Goal: Transaction & Acquisition: Purchase product/service

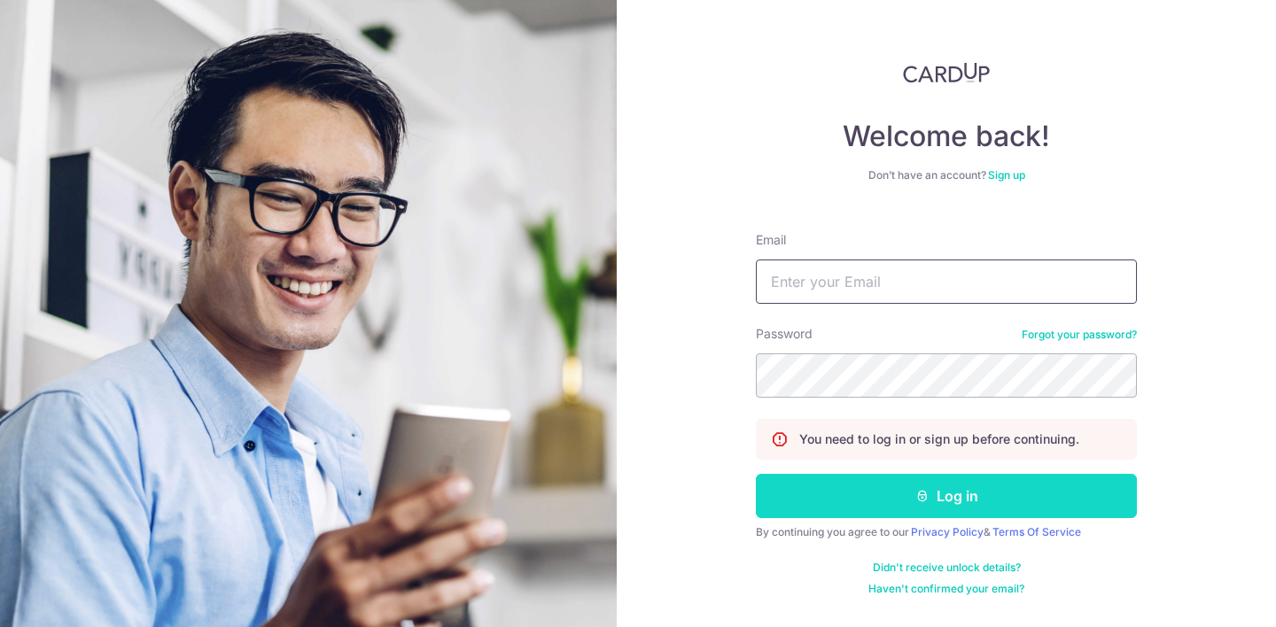
type input "[EMAIL_ADDRESS][DOMAIN_NAME]"
click at [803, 499] on button "Log in" at bounding box center [946, 496] width 381 height 44
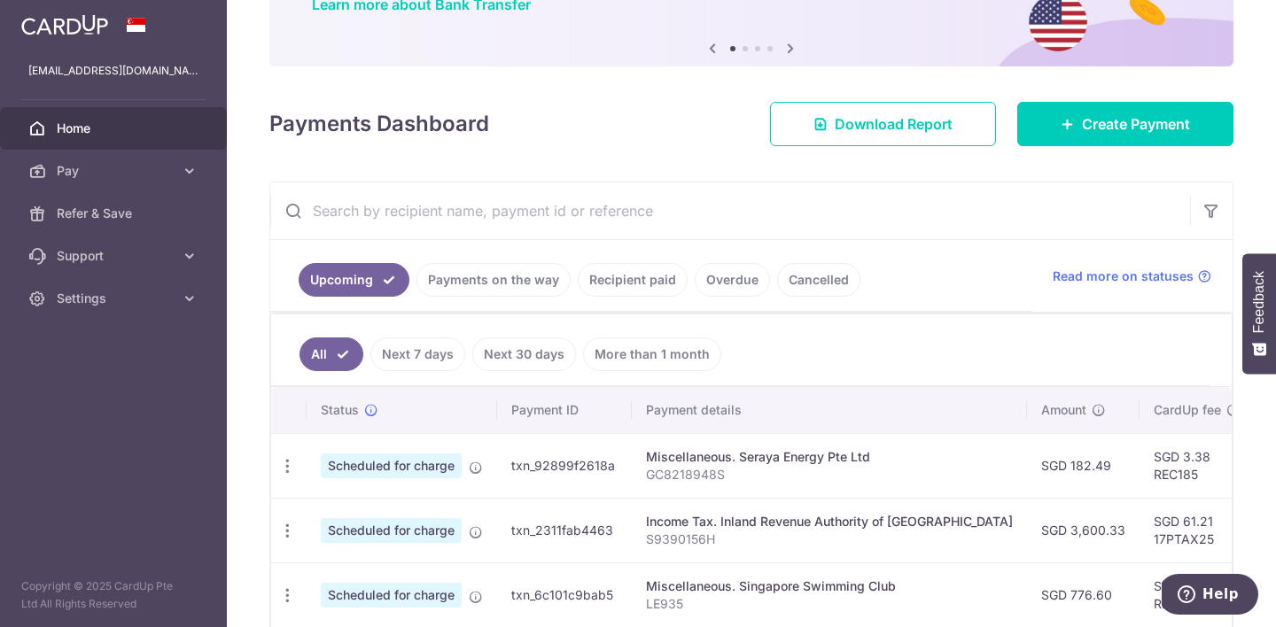
scroll to position [164, 0]
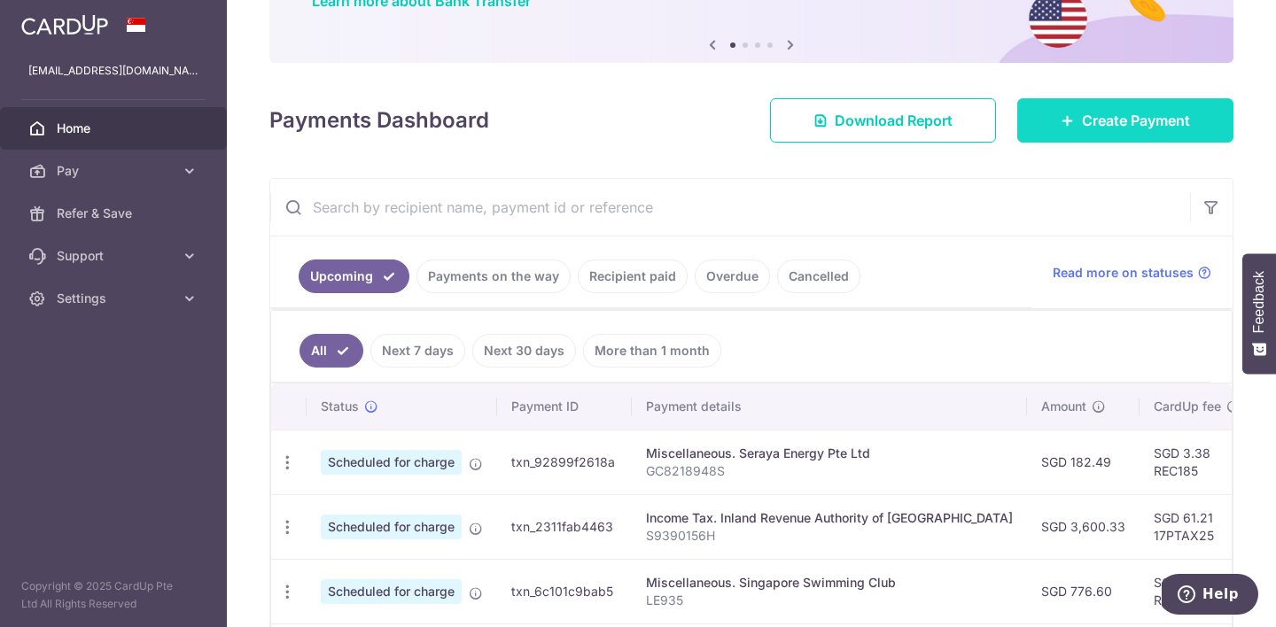
click at [1078, 128] on div at bounding box center [644, 316] width 1288 height 633
click at [1152, 123] on span "Create Payment" at bounding box center [1136, 120] width 108 height 21
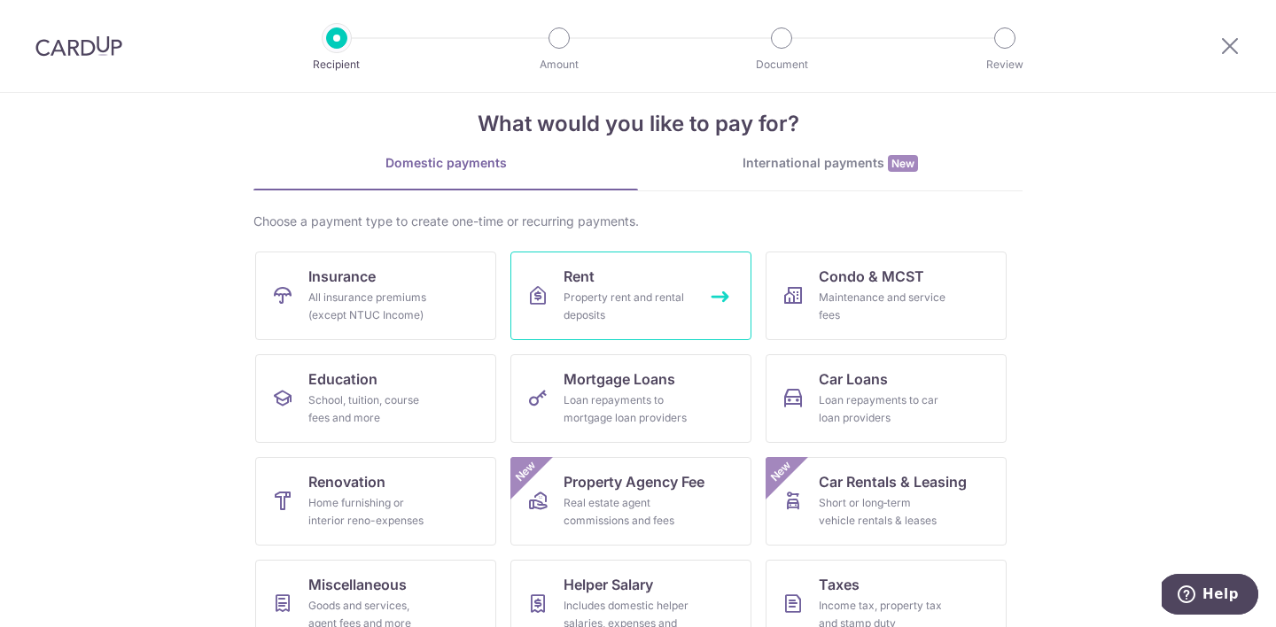
scroll to position [32, 0]
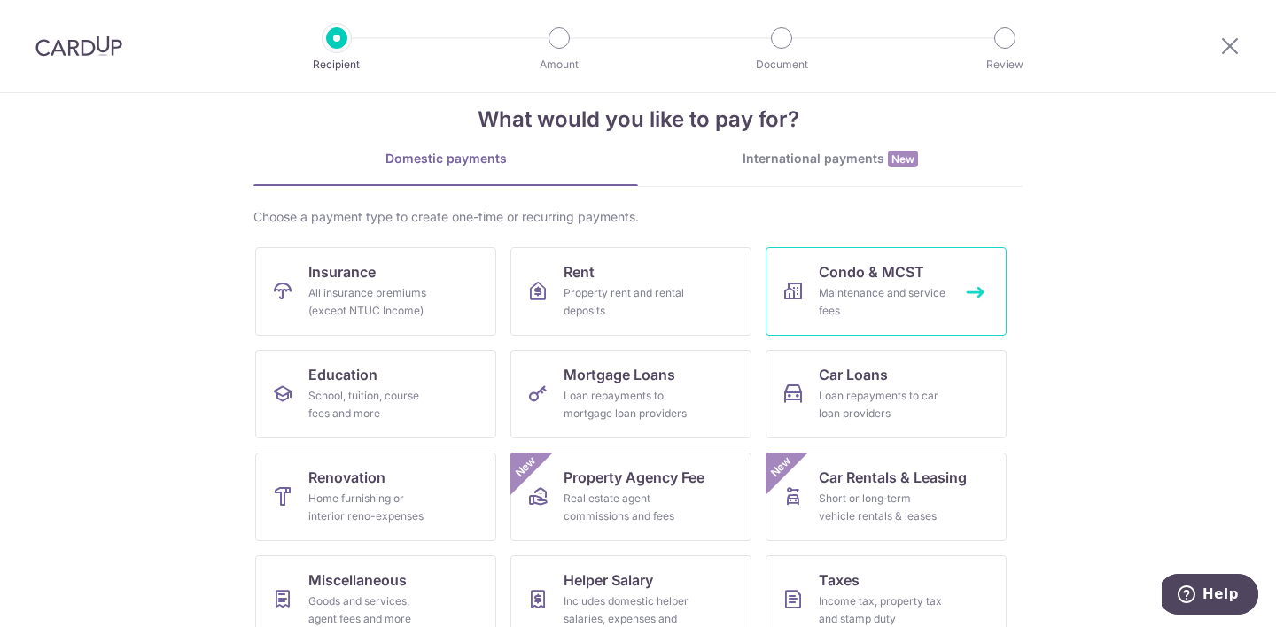
click at [811, 301] on link "Condo & MCST Maintenance and service fees" at bounding box center [885, 291] width 241 height 89
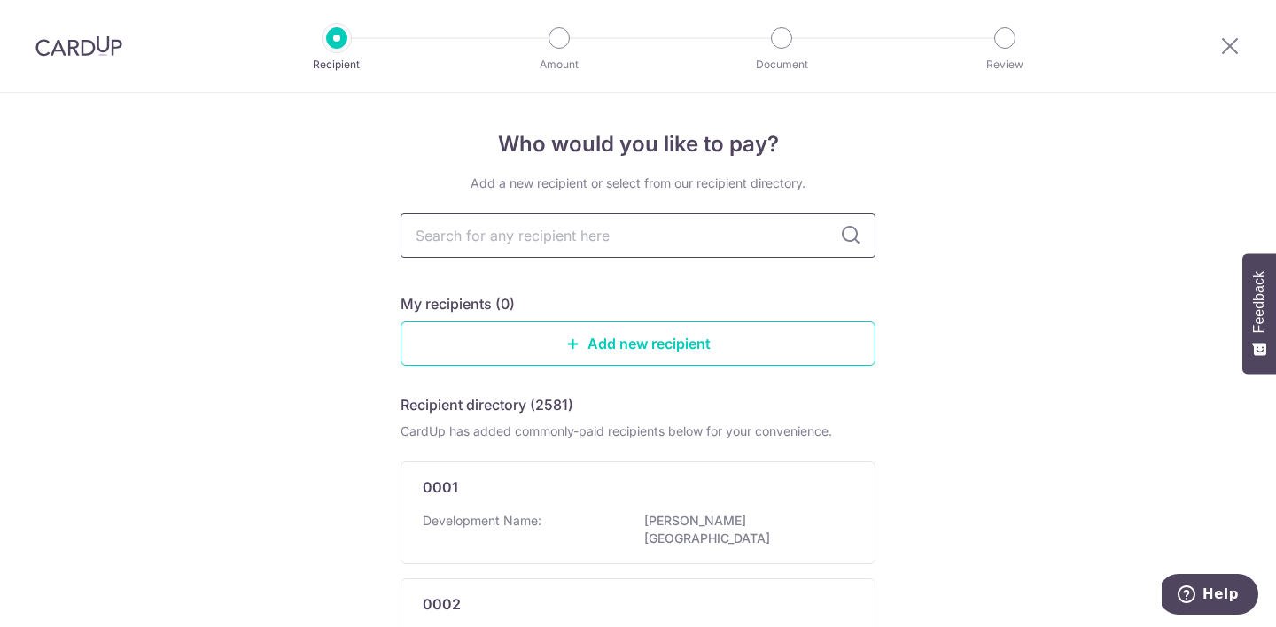
click at [667, 220] on input "text" at bounding box center [637, 235] width 475 height 44
type input "mcst"
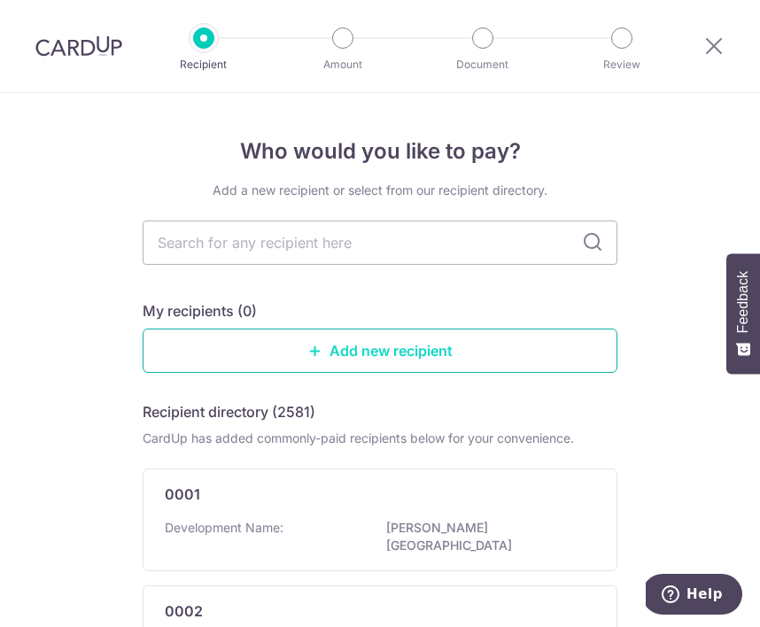
click at [423, 359] on link "Add new recipient" at bounding box center [380, 351] width 475 height 44
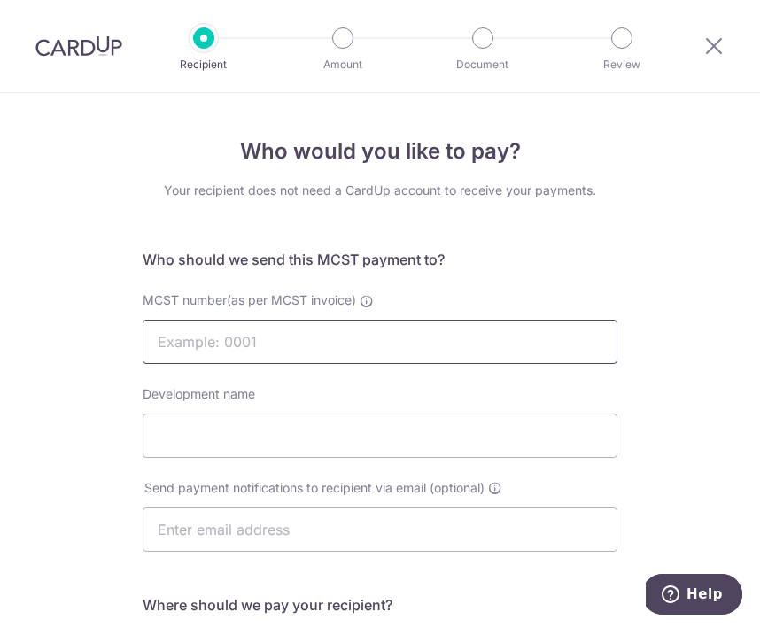
click at [332, 351] on input "MCST number(as per MCST invoice)" at bounding box center [380, 342] width 475 height 44
type input "MCST PLAN NO 3021"
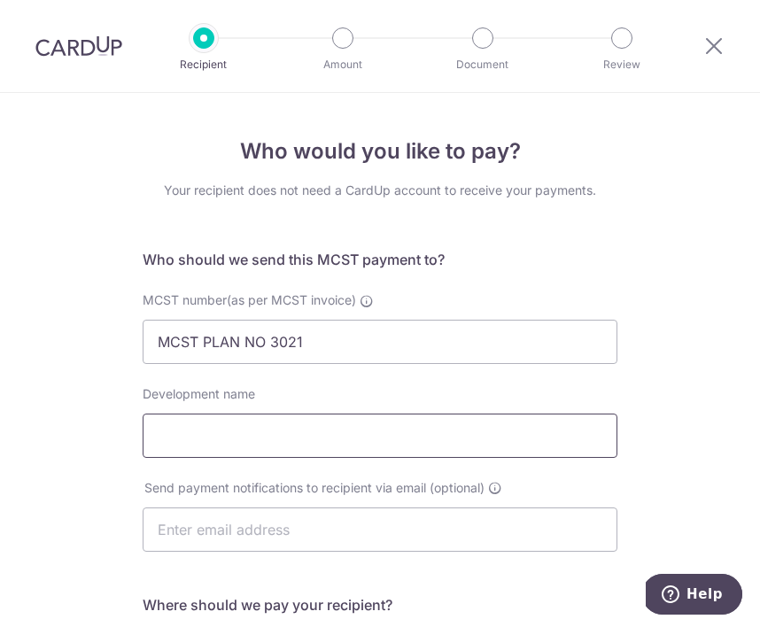
click at [275, 452] on input "Development name" at bounding box center [380, 436] width 475 height 44
type input "Residence 118"
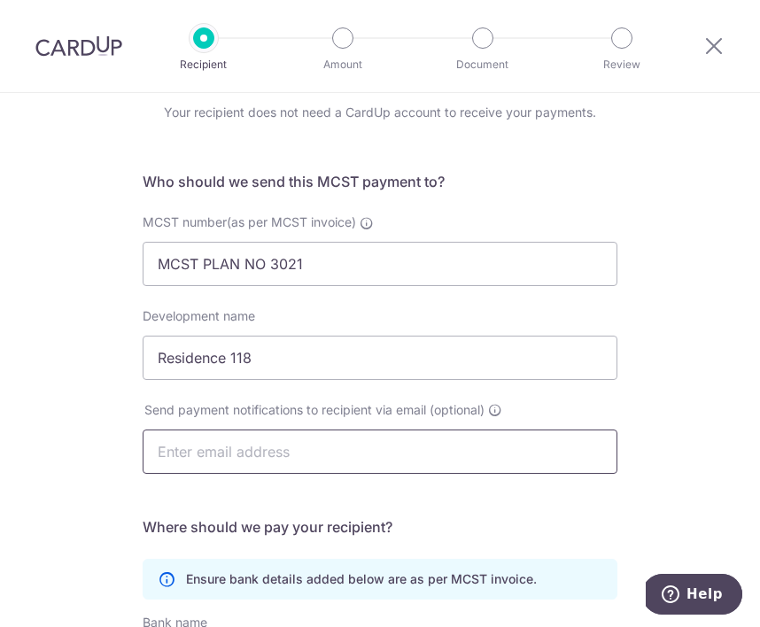
scroll to position [81, 0]
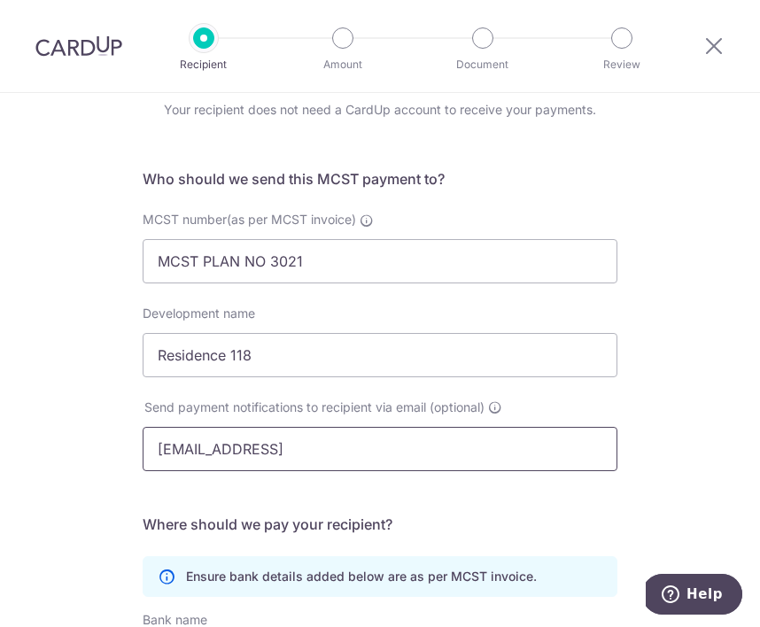
type input "nicholasleewt@gmail."
type input "accounts.pm@ohmyhome.com"
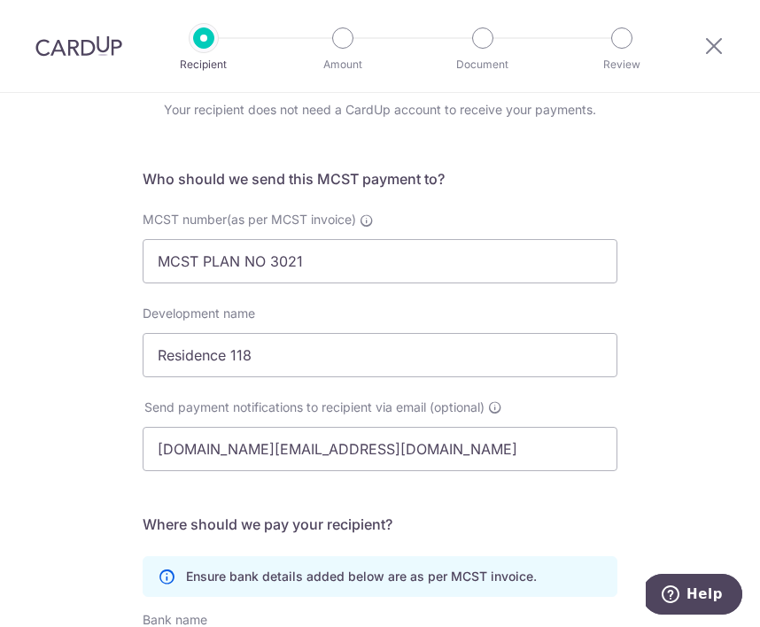
click at [47, 462] on div "Who would you like to pay? Your recipient does not need a CardUp account to rec…" at bounding box center [380, 484] width 760 height 944
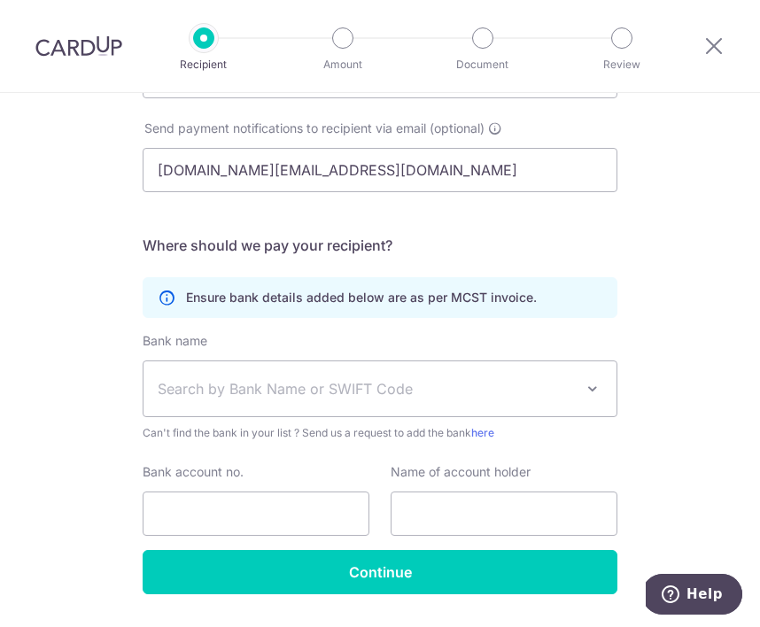
scroll to position [382, 0]
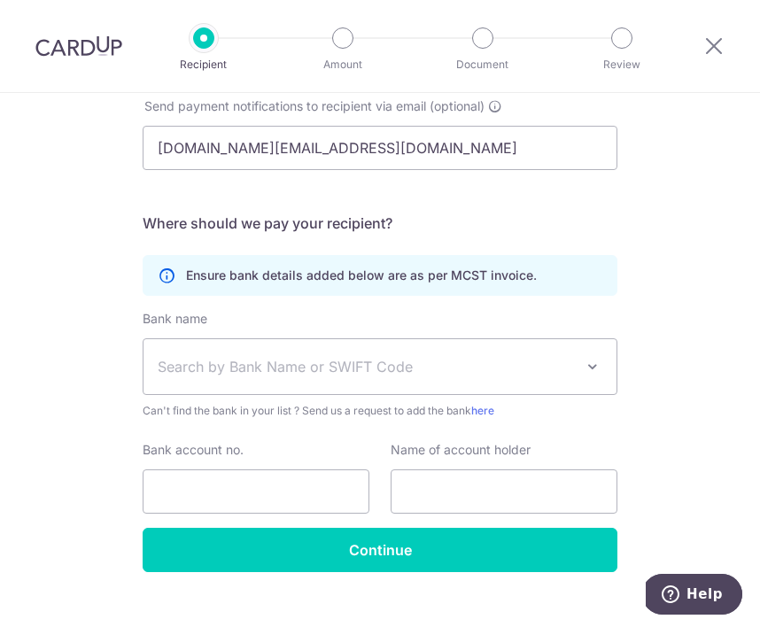
click at [261, 370] on span "Search by Bank Name or SWIFT Code" at bounding box center [366, 366] width 416 height 21
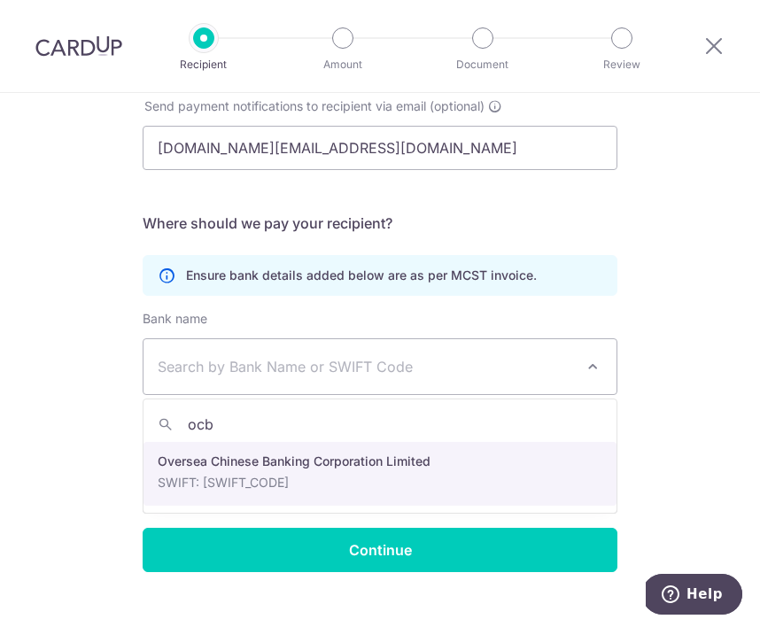
type input "ocbc"
select select "12"
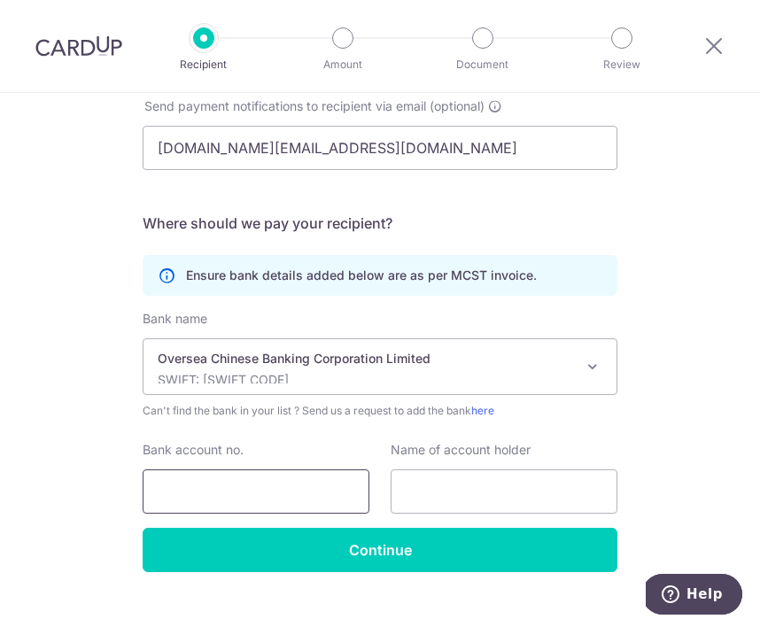
click at [182, 493] on input "Bank account no." at bounding box center [256, 491] width 227 height 44
paste input "501-892640001"
click at [185, 484] on input "501-892640001" at bounding box center [256, 491] width 227 height 44
type input "501892640001"
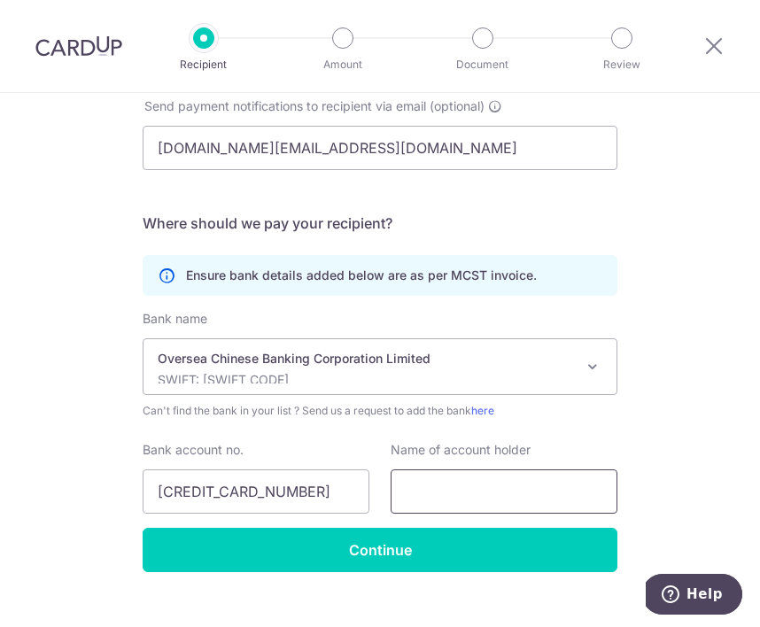
paste input "MCST PLAN NO 3021"
type input "MCST PLAN NO 3021"
click at [656, 438] on div "Who would you like to pay? Your recipient does not need a CardUp account to rec…" at bounding box center [380, 183] width 760 height 944
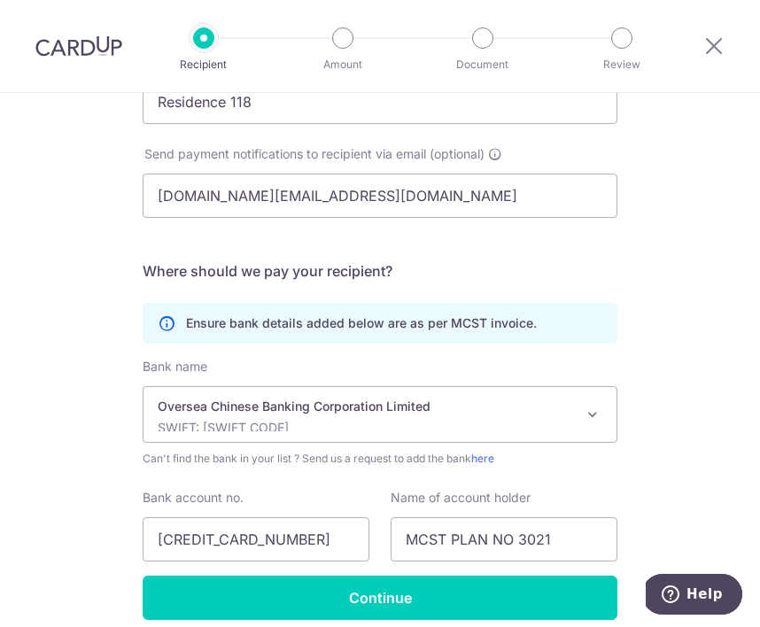
scroll to position [410, 0]
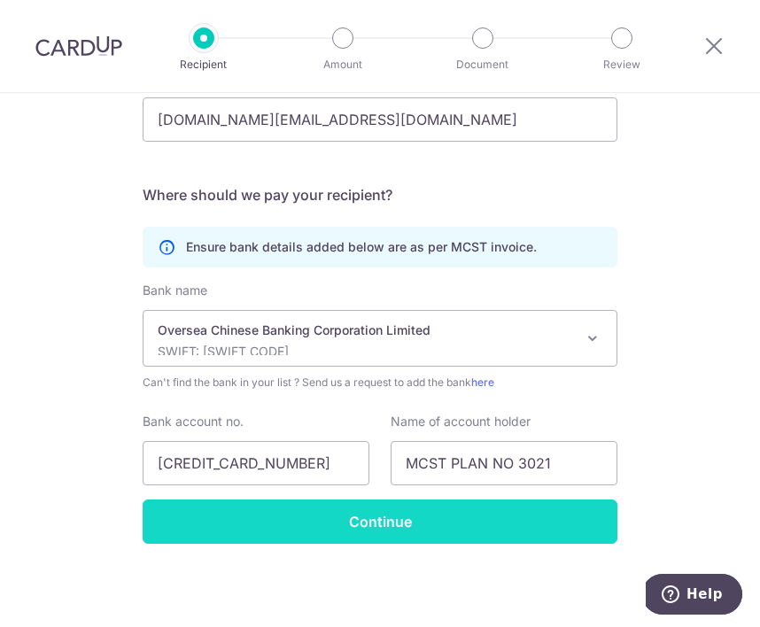
click at [291, 519] on input "Continue" at bounding box center [380, 522] width 475 height 44
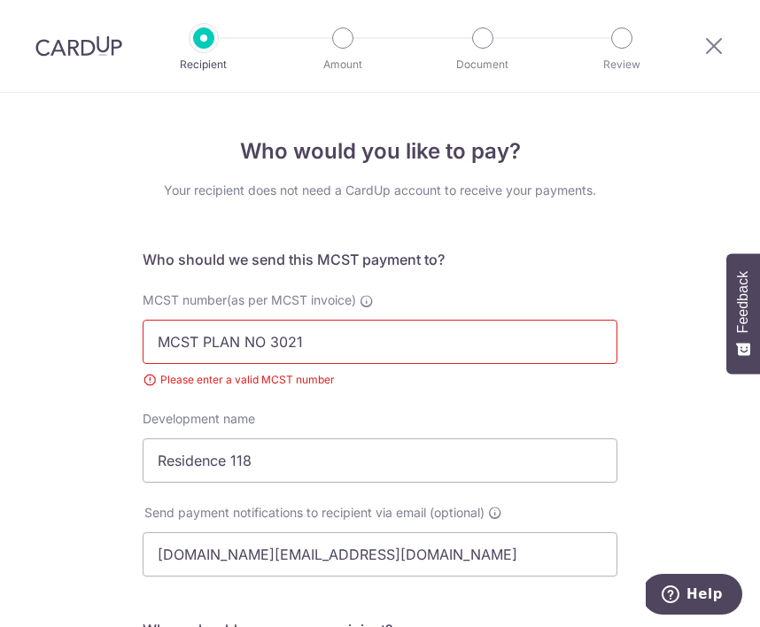
click at [317, 341] on input "MCST PLAN NO 3021" at bounding box center [380, 342] width 475 height 44
click at [271, 339] on input "MCST PLAN NO 3021" at bounding box center [380, 342] width 475 height 44
click at [284, 401] on div "MCST number(as per MCST invoice) MCST PLAN NO 3021 Please enter a valid MCST nu…" at bounding box center [380, 350] width 496 height 119
click at [271, 340] on input "MCST PLAN NO 3021" at bounding box center [380, 342] width 475 height 44
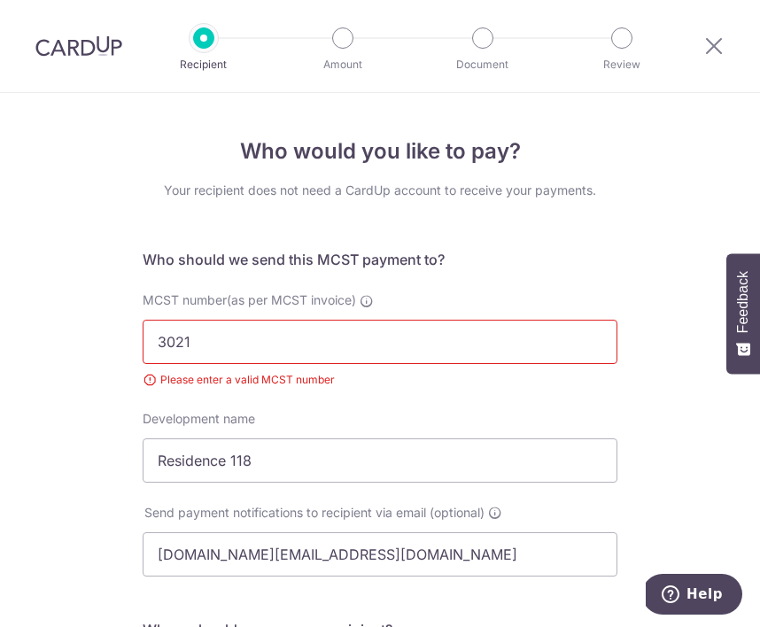
type input "3021"
click at [94, 349] on div "Who would you like to pay? Your recipient does not need a CardUp account to rec…" at bounding box center [380, 577] width 760 height 969
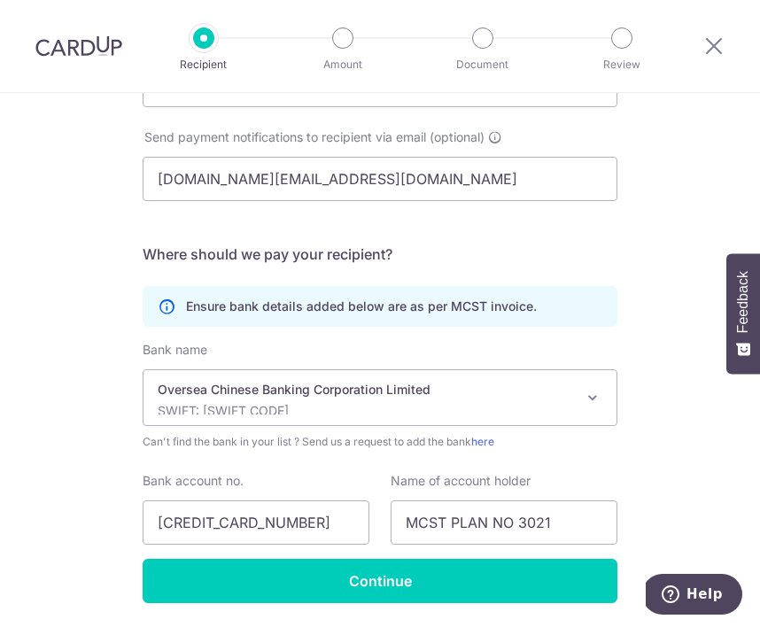
scroll to position [435, 0]
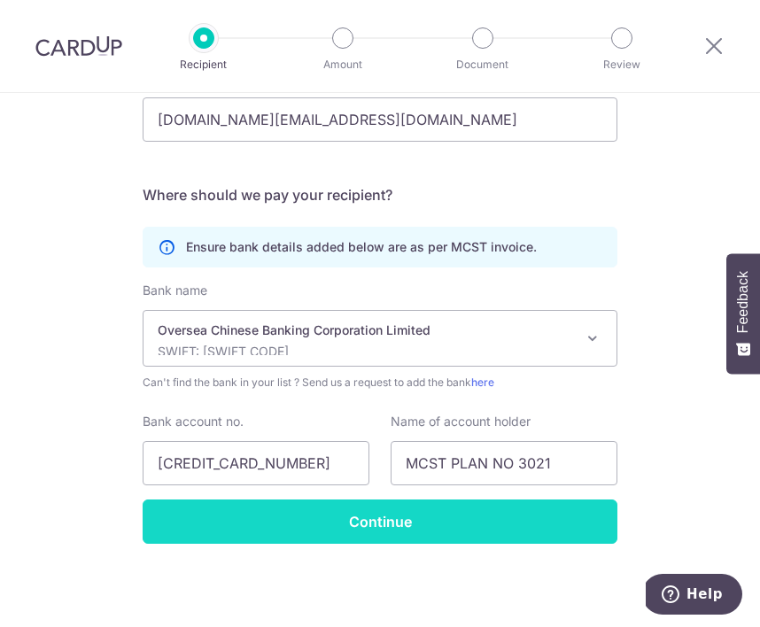
click at [382, 531] on input "Continue" at bounding box center [380, 522] width 475 height 44
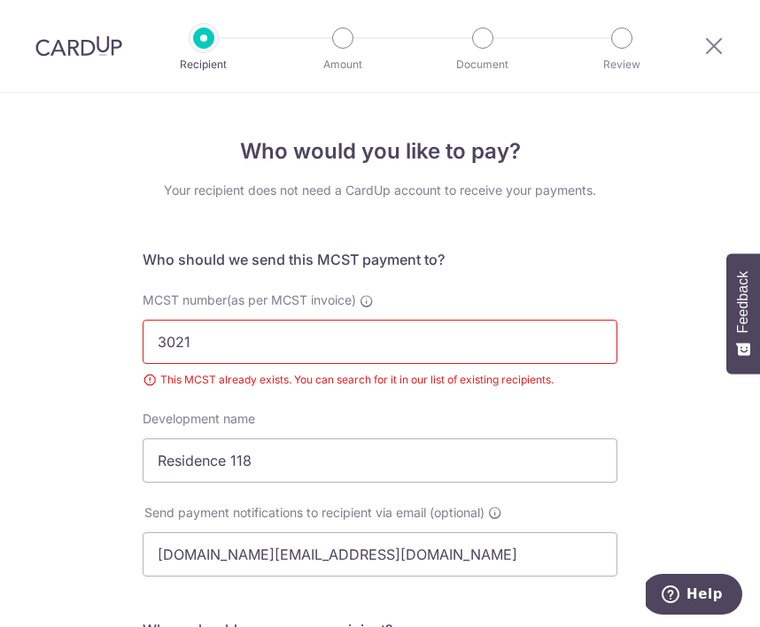
click at [513, 351] on input "3021" at bounding box center [380, 342] width 475 height 44
click at [711, 47] on icon at bounding box center [713, 46] width 21 height 22
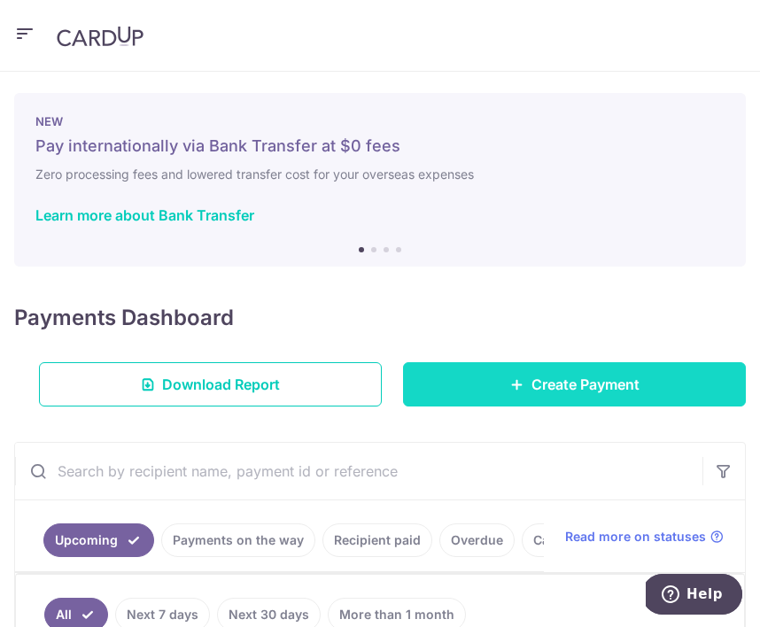
click at [526, 381] on link "Create Payment" at bounding box center [574, 384] width 343 height 44
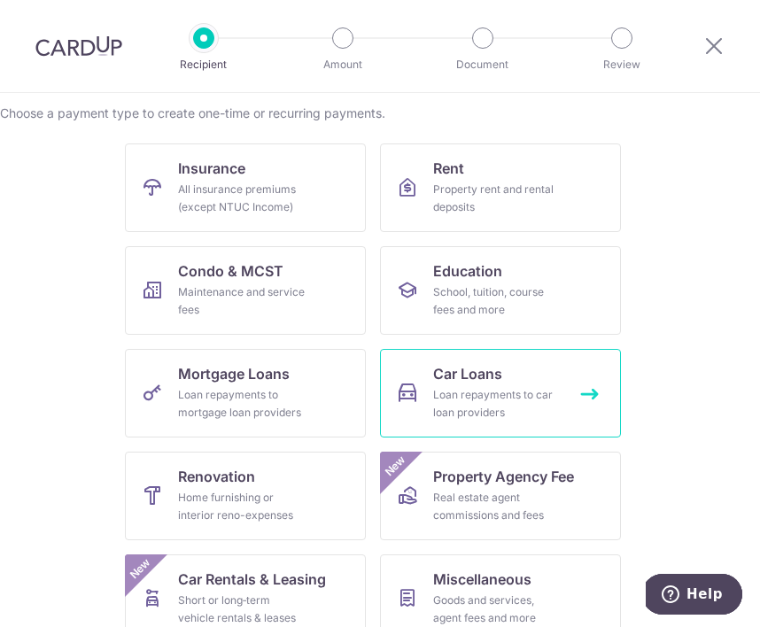
scroll to position [109, 0]
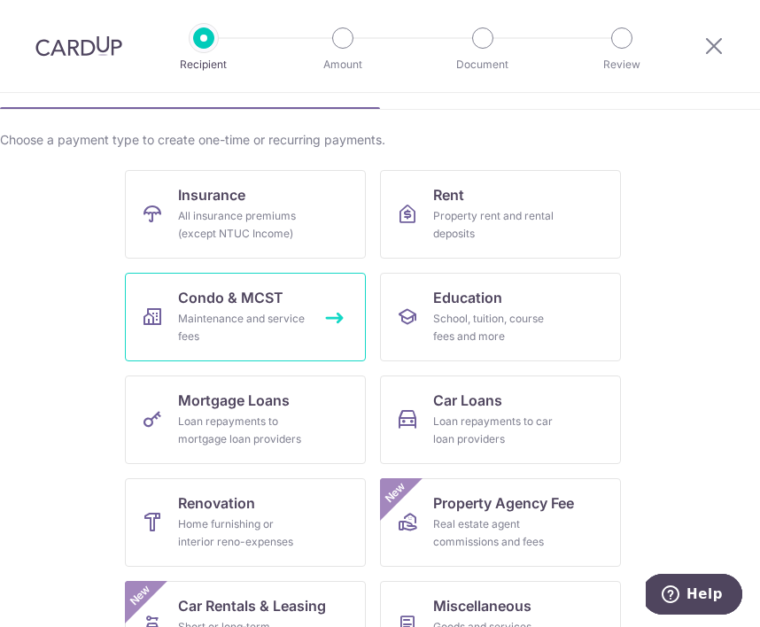
click at [239, 295] on span "Condo & MCST" at bounding box center [230, 297] width 105 height 21
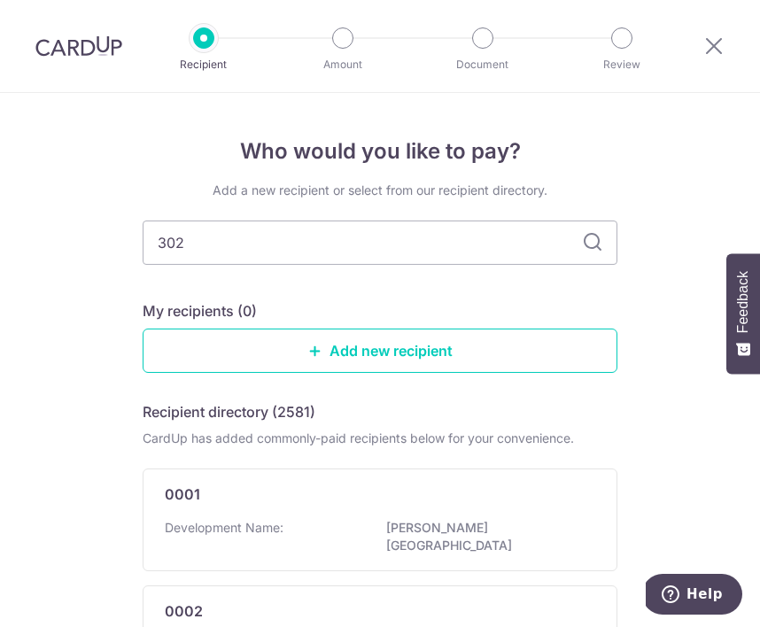
type input "3021"
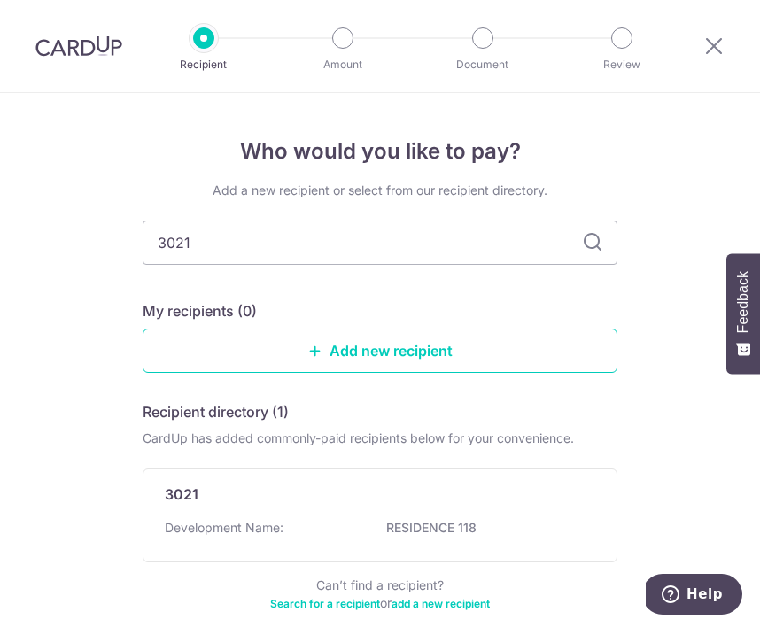
scroll to position [89, 0]
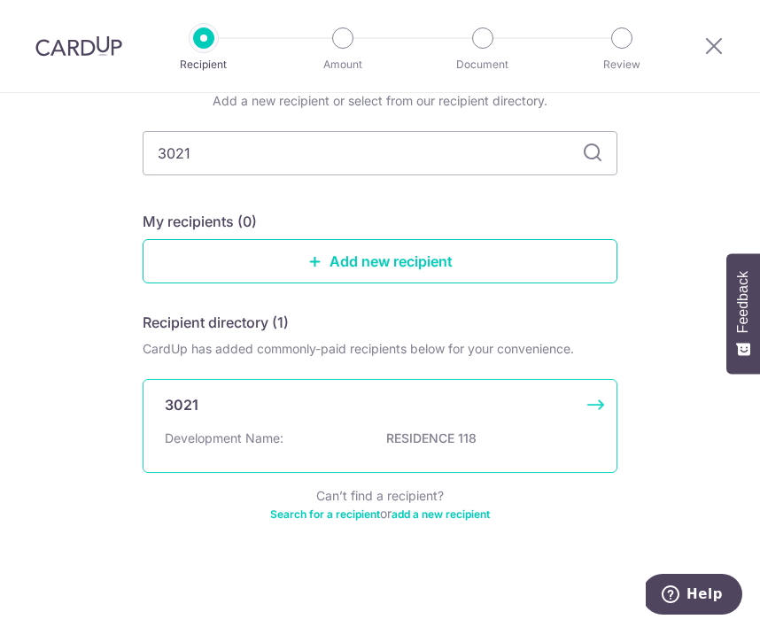
click at [287, 436] on div "Development Name: RESIDENCE 118" at bounding box center [380, 444] width 431 height 28
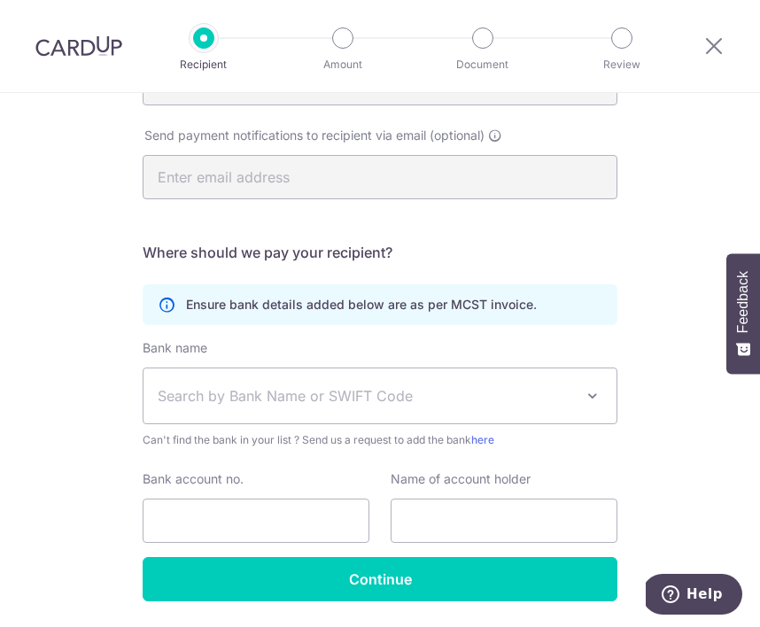
scroll to position [410, 0]
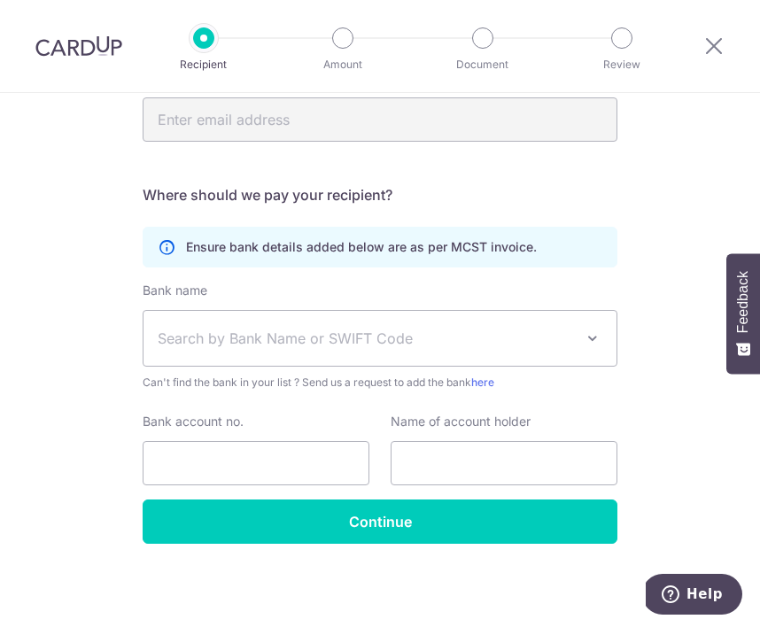
click at [310, 333] on span "Search by Bank Name or SWIFT Code" at bounding box center [366, 338] width 416 height 21
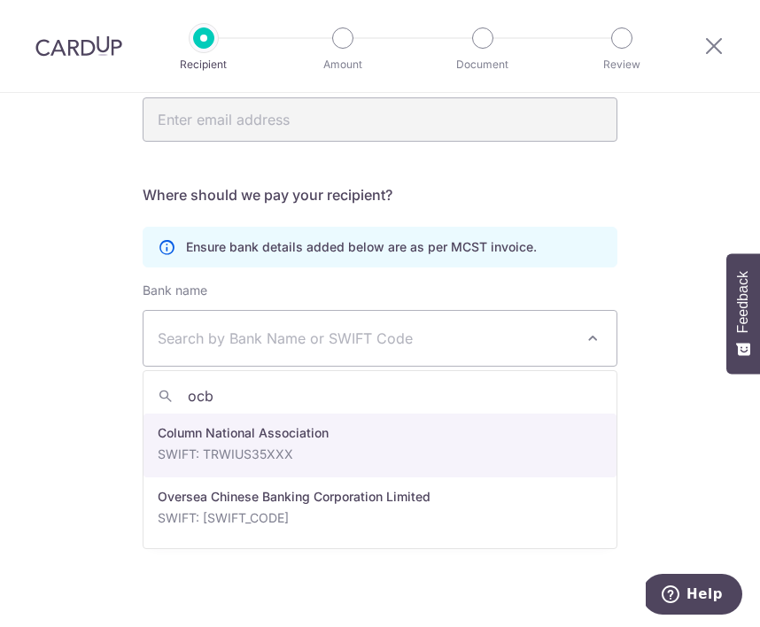
type input "ocbc"
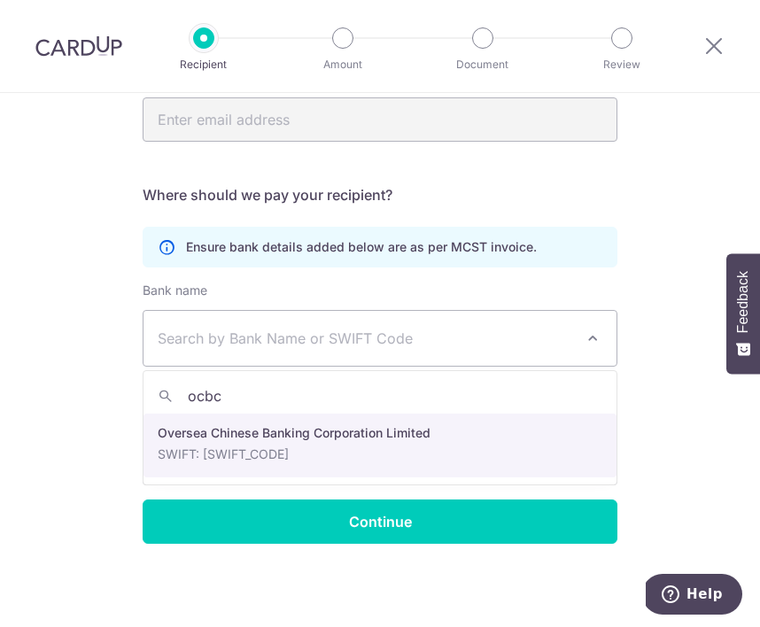
select select "12"
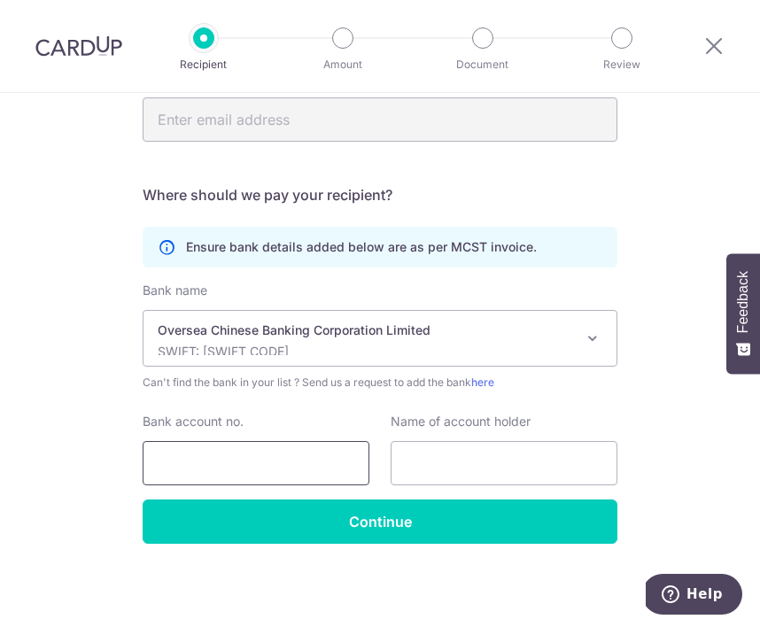
click at [270, 463] on input "Bank account no." at bounding box center [256, 463] width 227 height 44
paste input "501-892640001"
click at [187, 458] on input "501-892640001" at bounding box center [256, 463] width 227 height 44
type input "[CREDIT_CARD_NUMBER]"
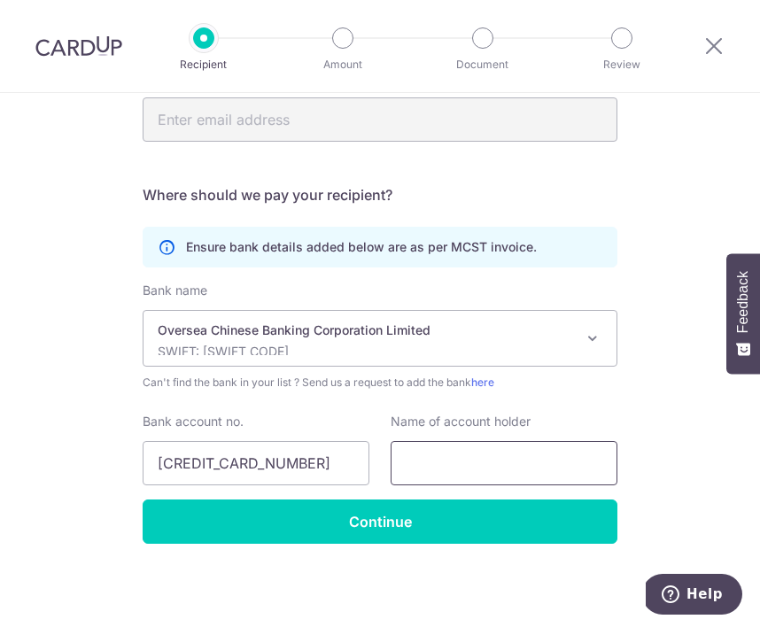
click at [524, 465] on input "text" at bounding box center [504, 463] width 227 height 44
paste input "MCST PLAN NO 3021"
type input "MCST PLAN NO 3021"
click at [679, 420] on div "Who would you like to pay? Your recipient does not need a CardUp account to rec…" at bounding box center [380, 155] width 760 height 944
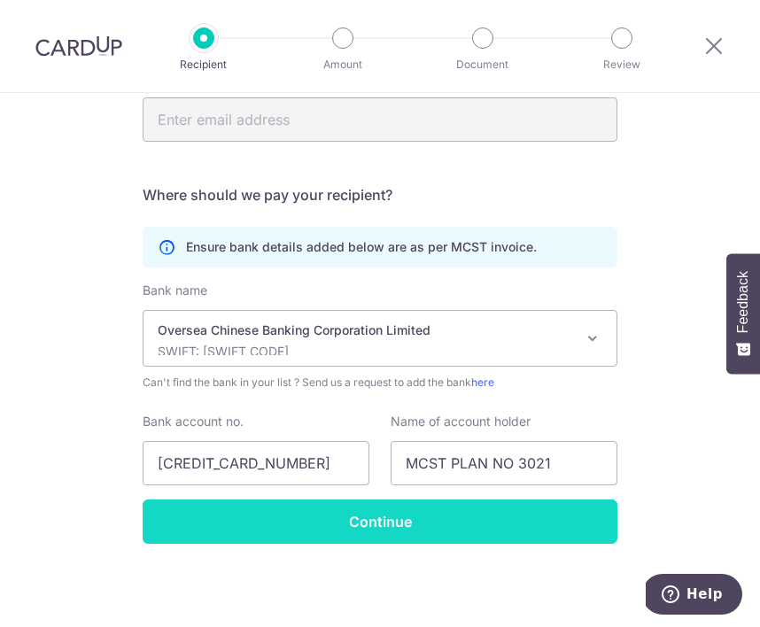
click at [475, 525] on input "Continue" at bounding box center [380, 522] width 475 height 44
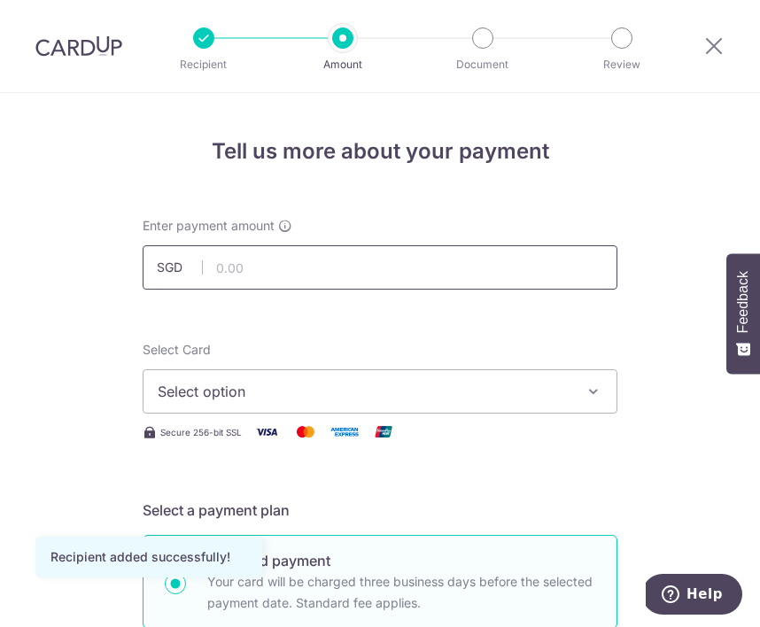
click at [395, 286] on input "text" at bounding box center [380, 267] width 475 height 44
type input "720.00"
click at [244, 386] on span "Select option" at bounding box center [364, 391] width 413 height 21
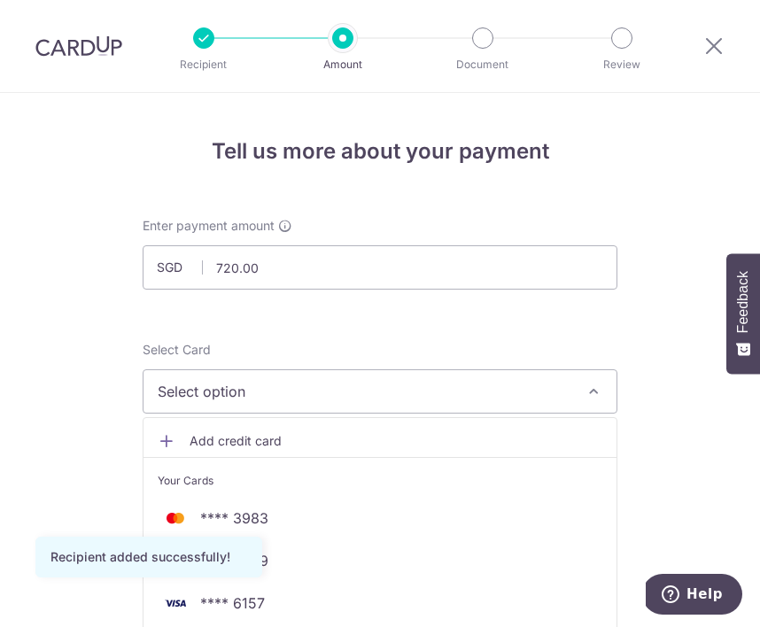
click at [244, 386] on span "Select option" at bounding box center [364, 391] width 413 height 21
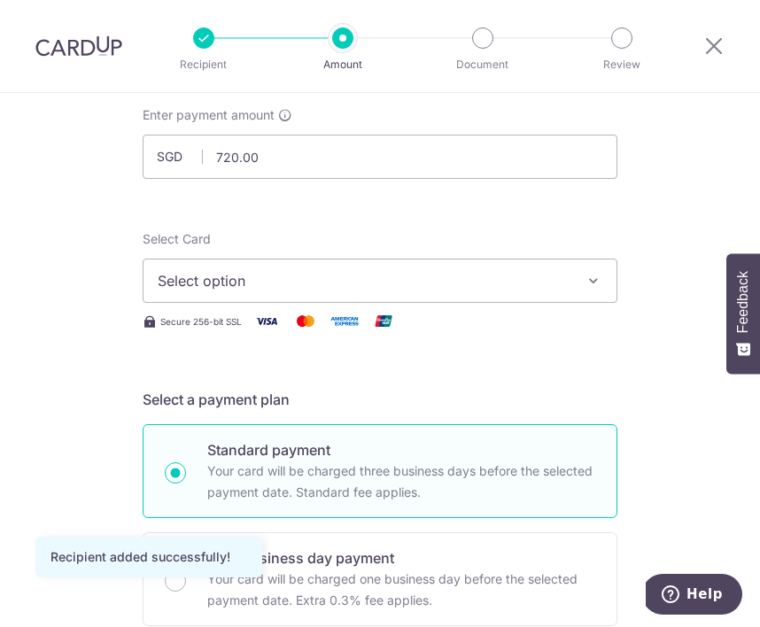
scroll to position [112, 0]
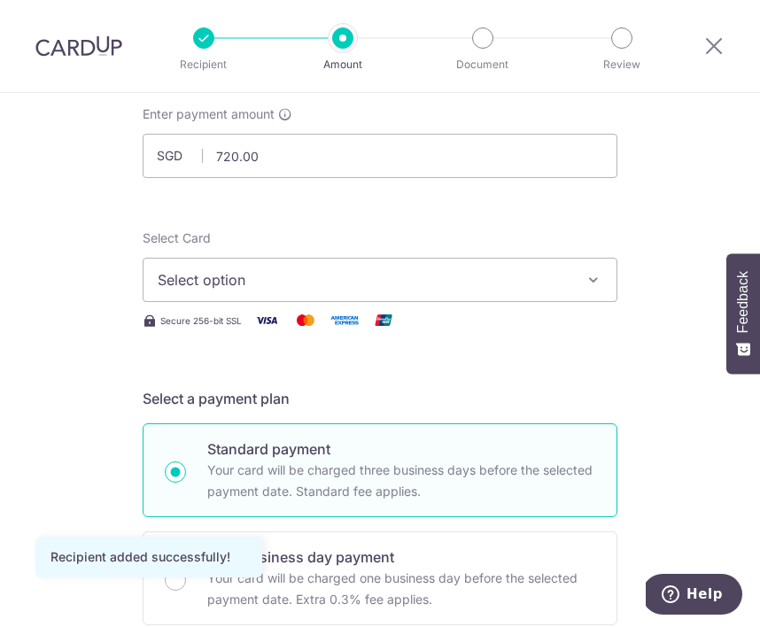
click at [320, 275] on span "Select option" at bounding box center [364, 279] width 413 height 21
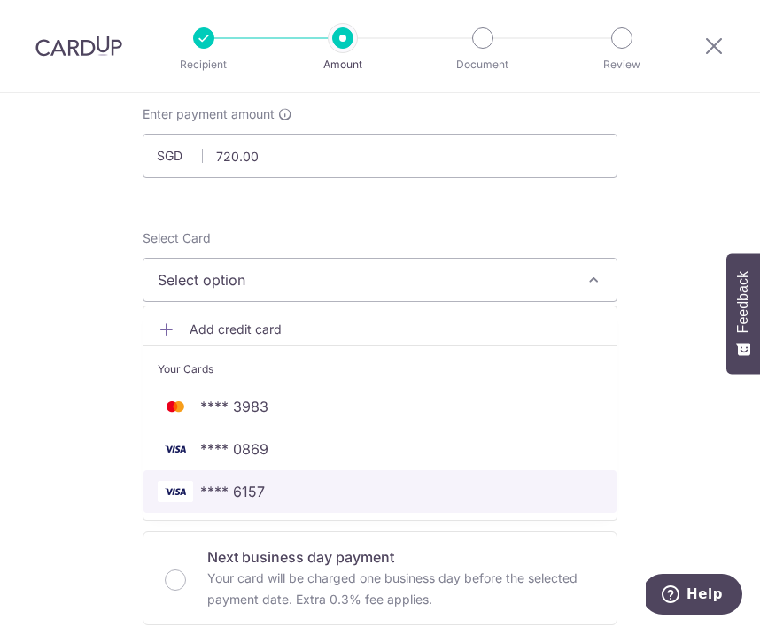
click at [273, 496] on span "**** 6157" at bounding box center [380, 491] width 445 height 21
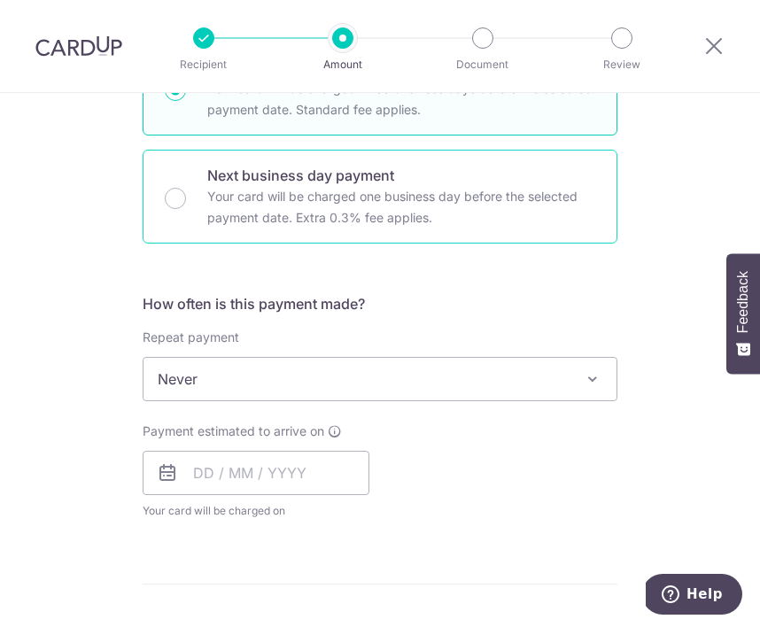
scroll to position [494, 0]
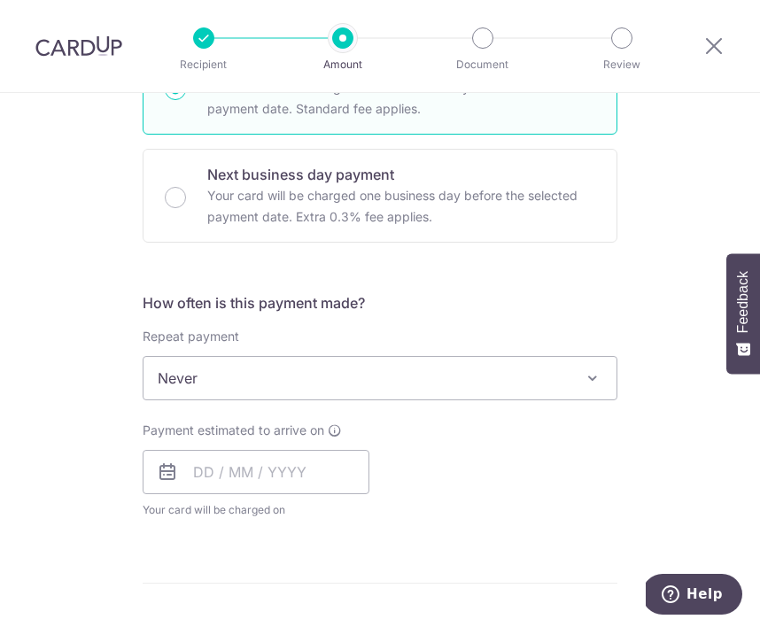
click at [311, 372] on span "Never" at bounding box center [380, 378] width 473 height 43
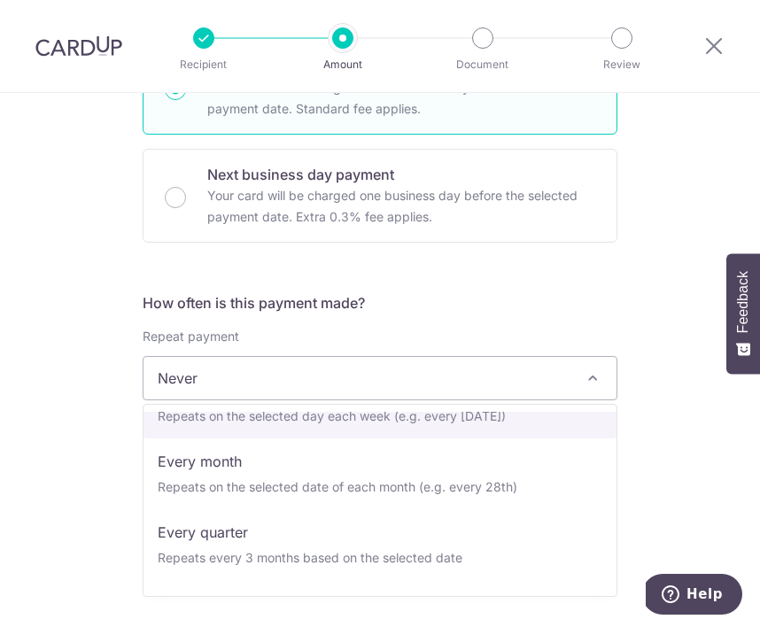
scroll to position [177, 0]
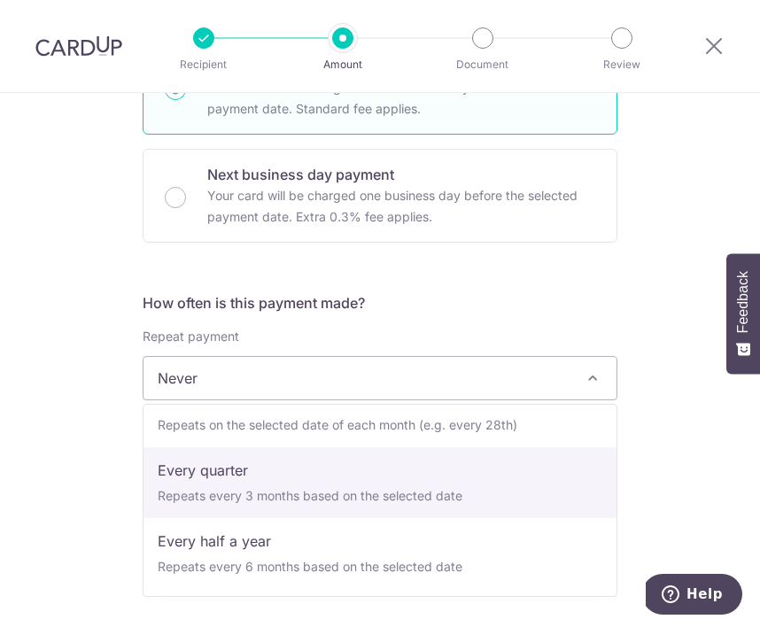
select select "4"
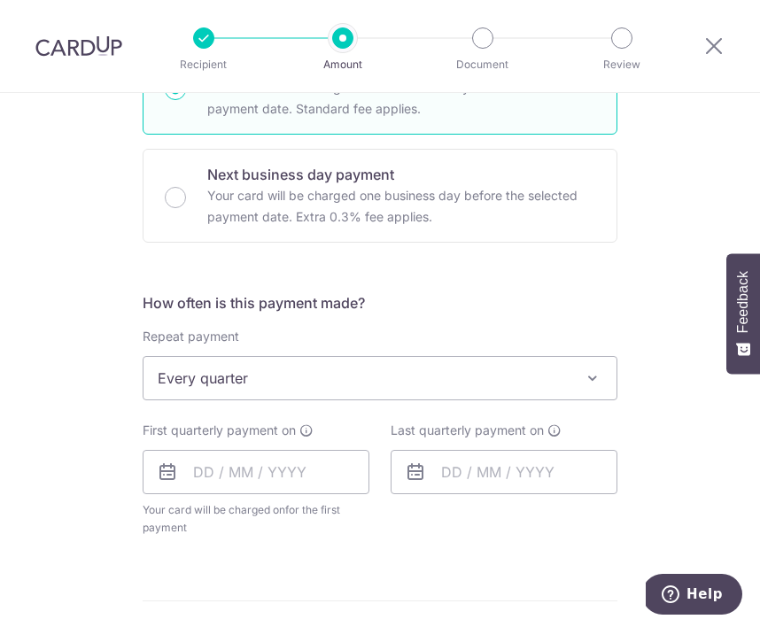
scroll to position [529, 0]
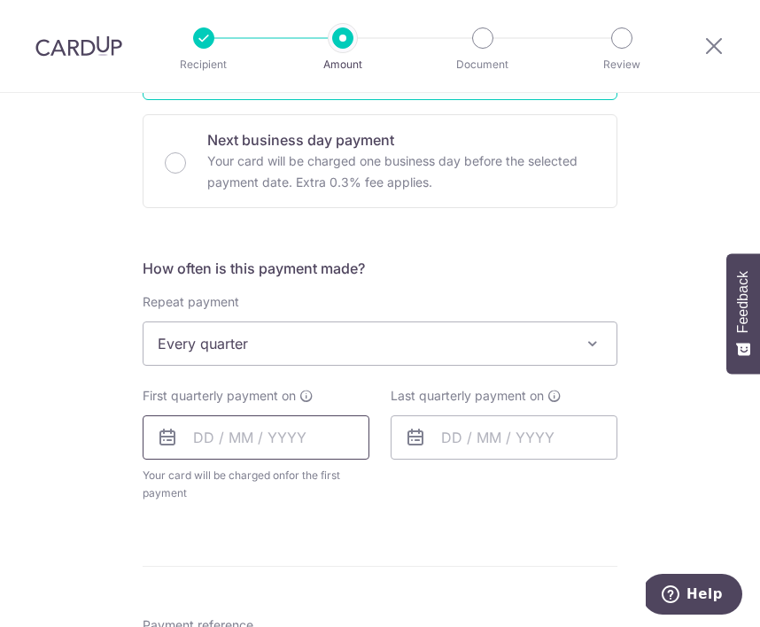
click at [260, 424] on input "text" at bounding box center [256, 437] width 227 height 44
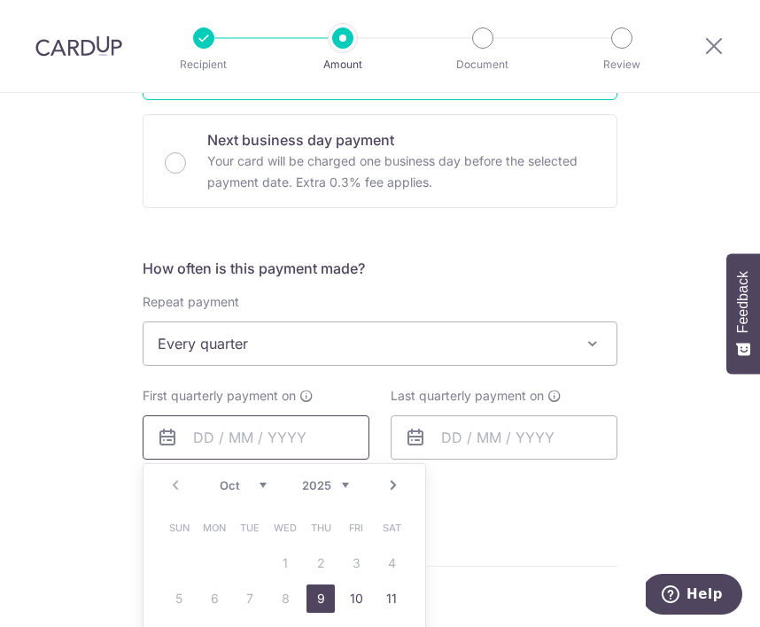
scroll to position [601, 0]
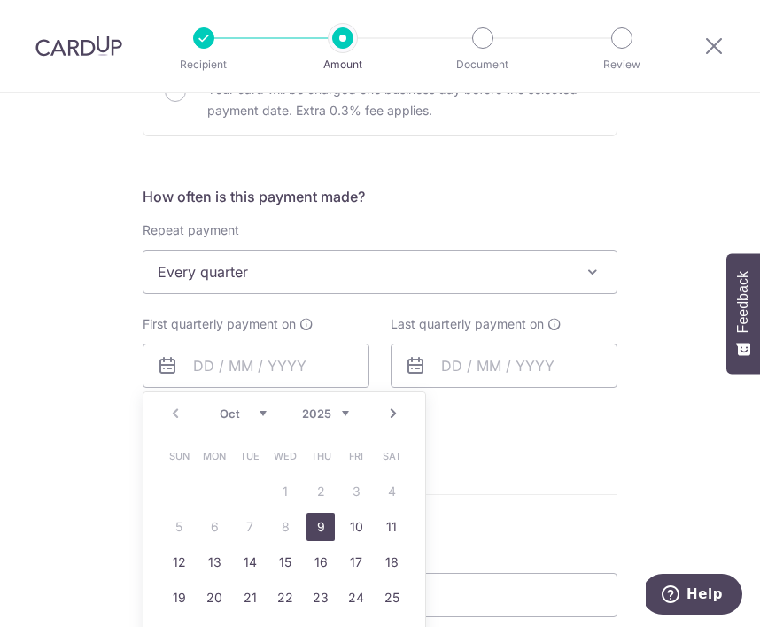
click at [321, 518] on link "9" at bounding box center [321, 527] width 28 height 28
type input "09/10/2025"
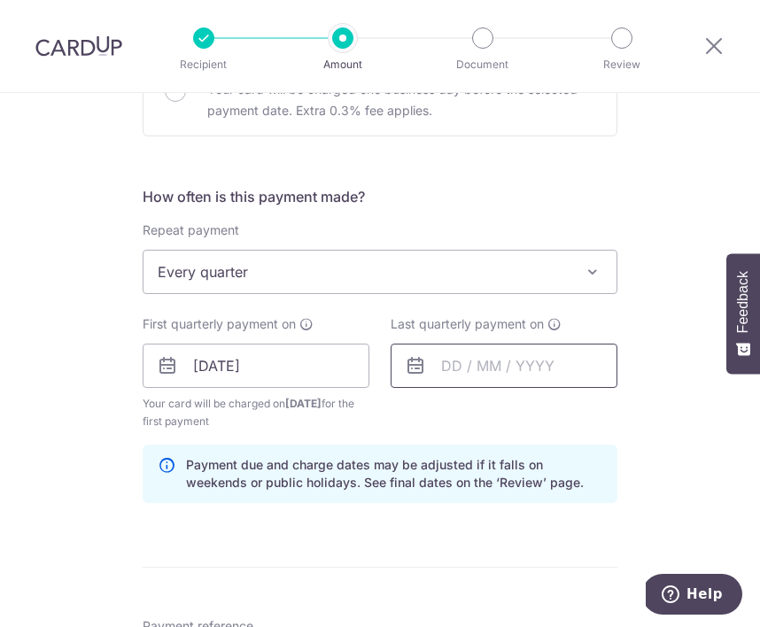
click at [470, 371] on input "text" at bounding box center [504, 366] width 227 height 44
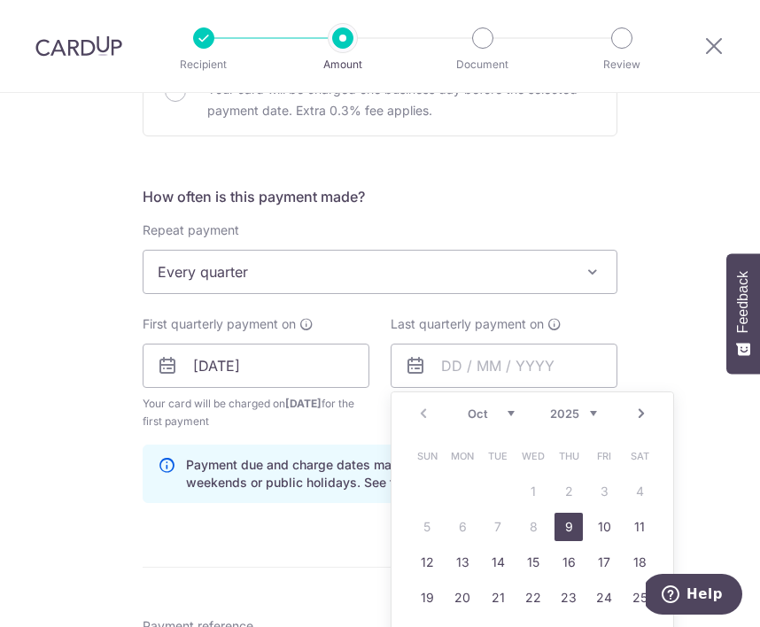
click at [648, 419] on link "Next" at bounding box center [641, 413] width 21 height 21
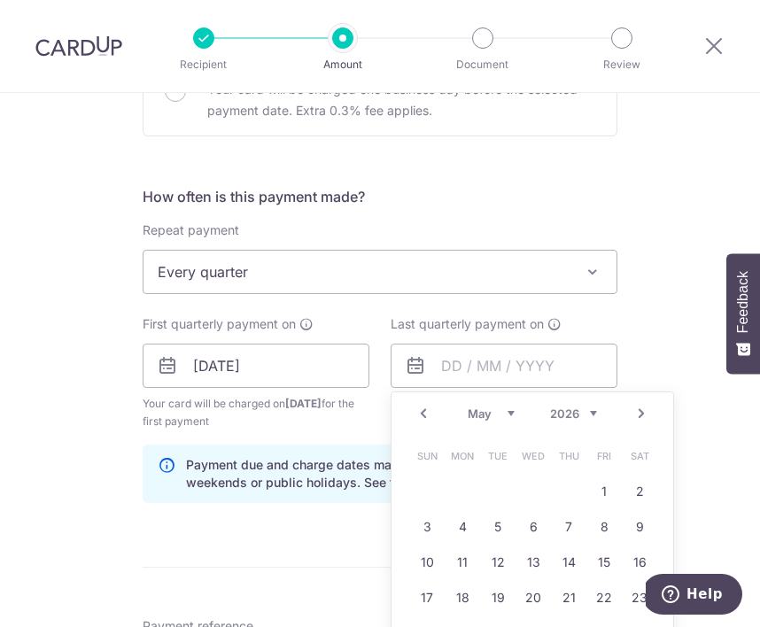
click at [648, 419] on link "Next" at bounding box center [641, 413] width 21 height 21
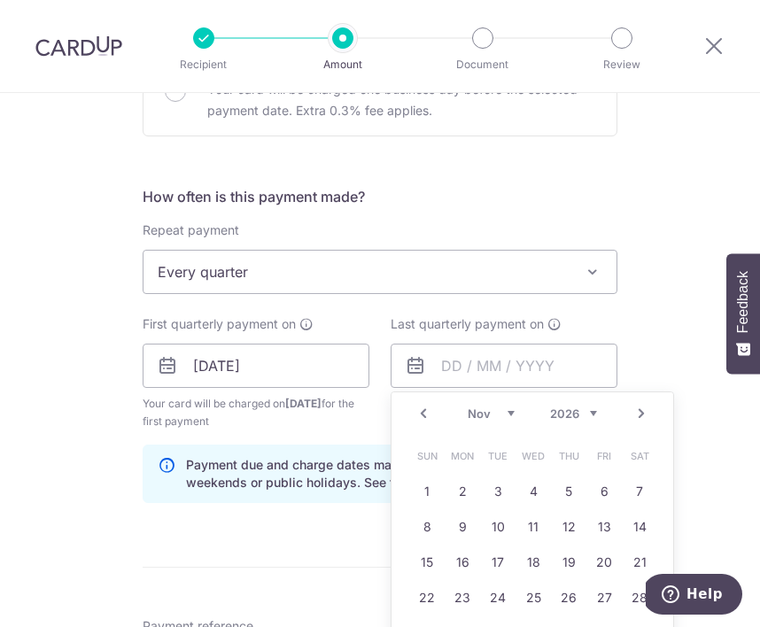
click at [648, 419] on link "Next" at bounding box center [641, 413] width 21 height 21
click at [583, 417] on select "2025 2026 2027 2028 2029 2030 2031 2032 2033 2034 2035" at bounding box center [573, 414] width 47 height 14
click at [494, 423] on div "Prev Next Jan Feb Mar Apr May Jun Jul Aug Sep Oct Nov Dec 2025 2026 2027 2028 2…" at bounding box center [533, 413] width 282 height 43
click at [509, 414] on select "Jan Feb Mar Apr May Jun Jul Aug Sep Oct Nov Dec" at bounding box center [491, 414] width 47 height 14
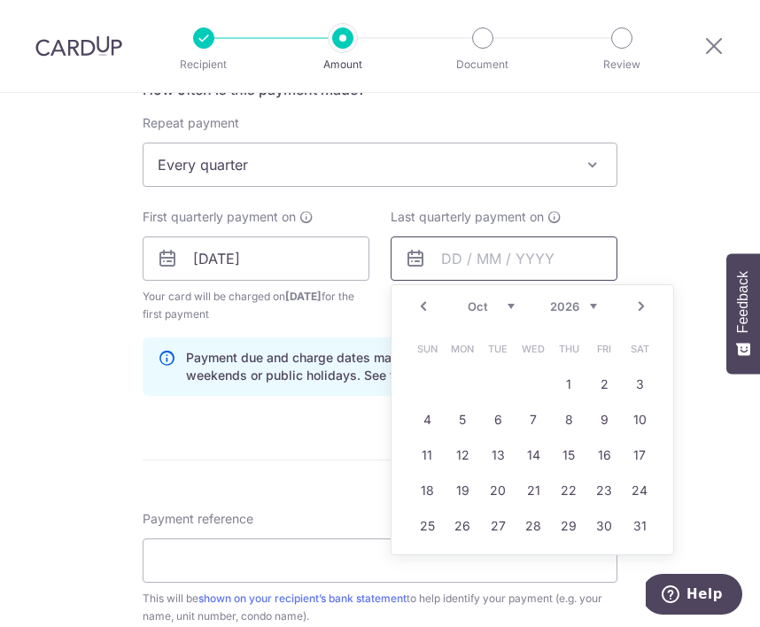
scroll to position [710, 0]
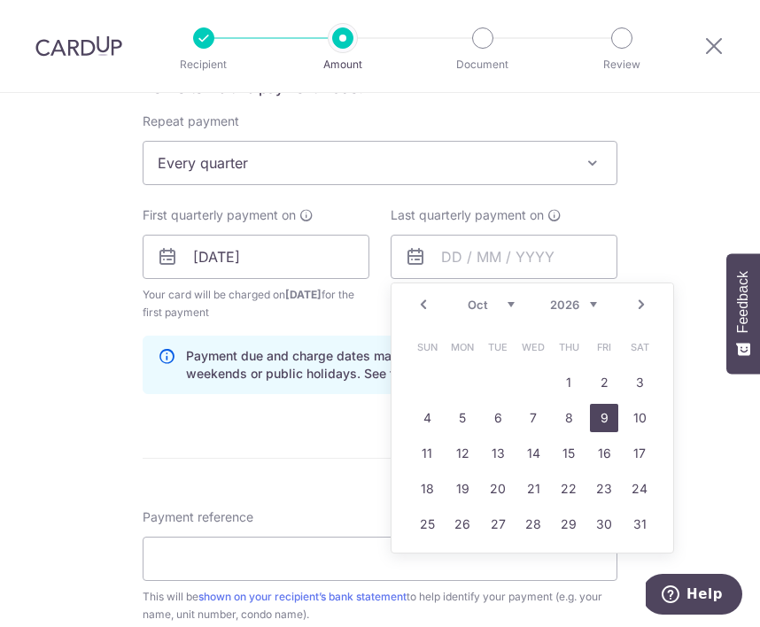
click at [604, 422] on link "9" at bounding box center [604, 418] width 28 height 28
type input "09/10/2026"
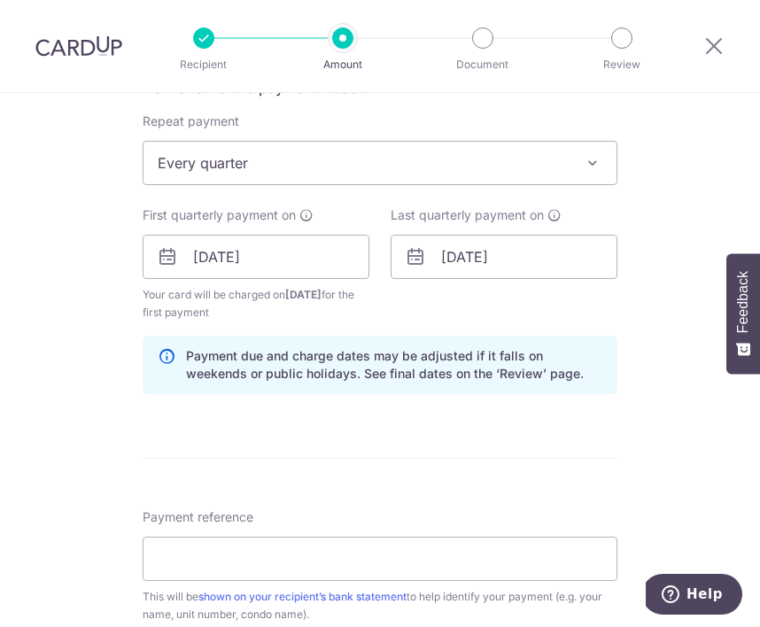
click at [563, 381] on p "Payment due and charge dates may be adjusted if it falls on weekends or public …" at bounding box center [394, 364] width 416 height 35
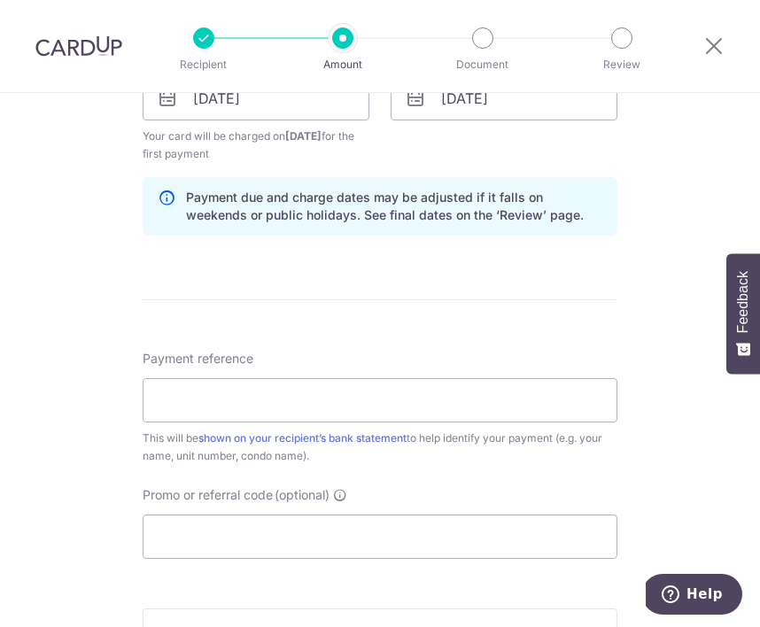
scroll to position [873, 0]
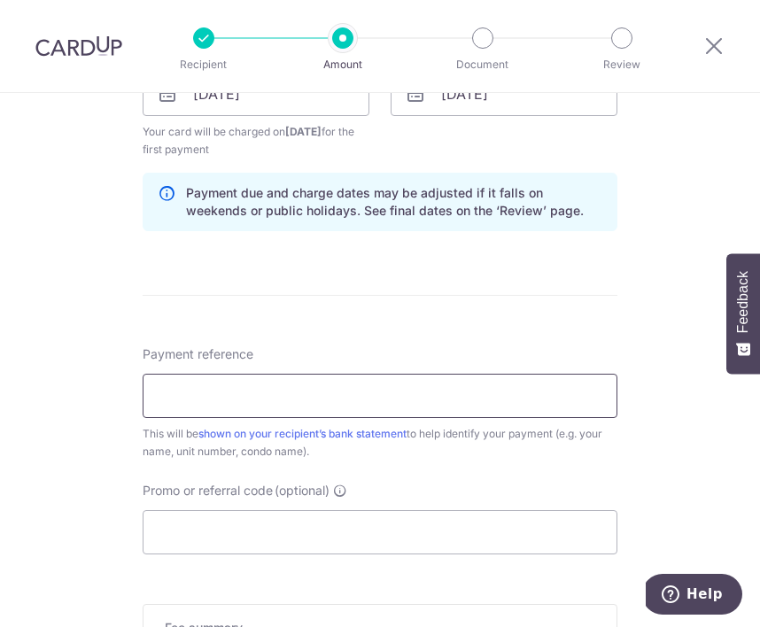
click at [488, 391] on input "Payment reference" at bounding box center [380, 396] width 475 height 44
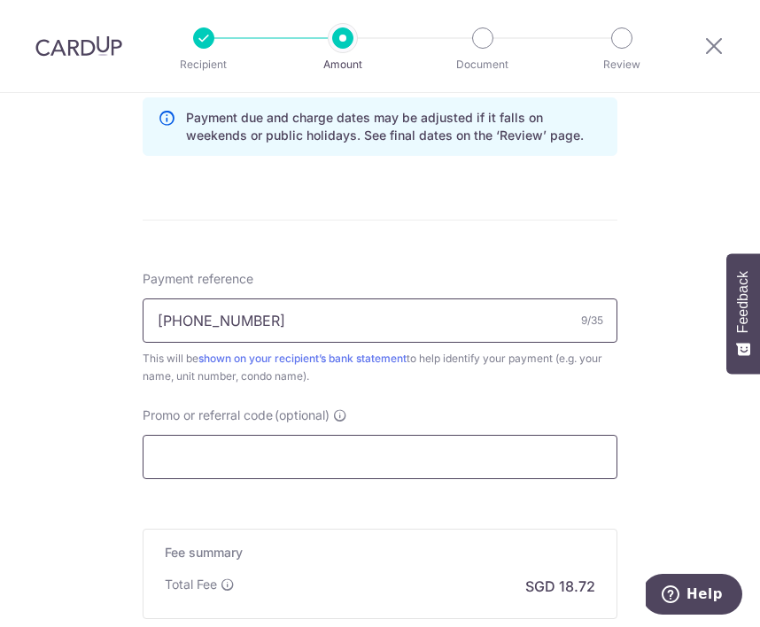
type input "118-03-03"
click at [168, 469] on input "Promo or referral code (optional)" at bounding box center [380, 457] width 475 height 44
paste input "MCST PLAN NO 3021"
type input "MCST PLAN NO 3021"
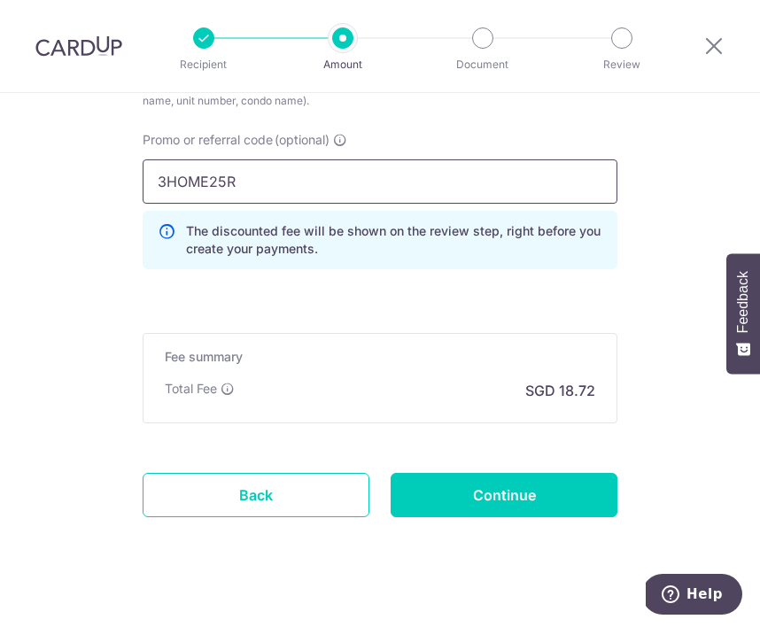
scroll to position [1246, 0]
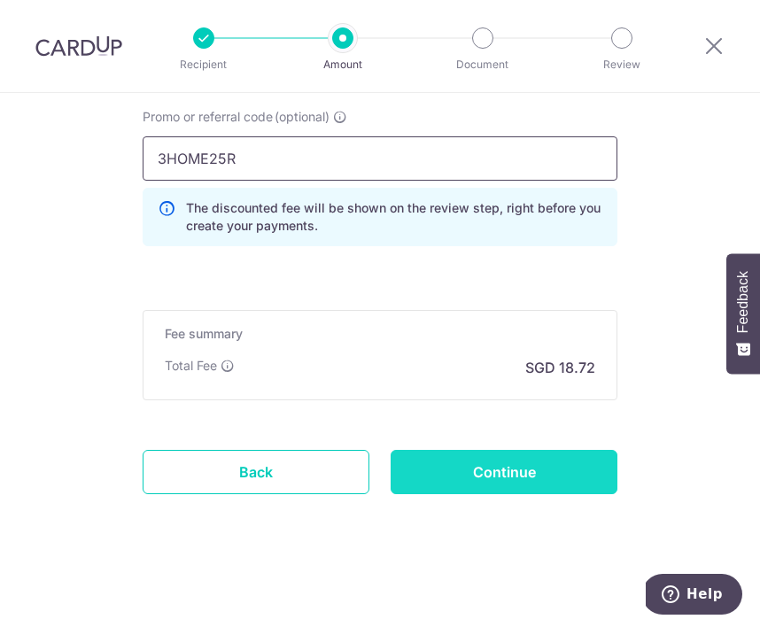
type input "3HOME25R"
click at [503, 489] on input "Continue" at bounding box center [504, 472] width 227 height 44
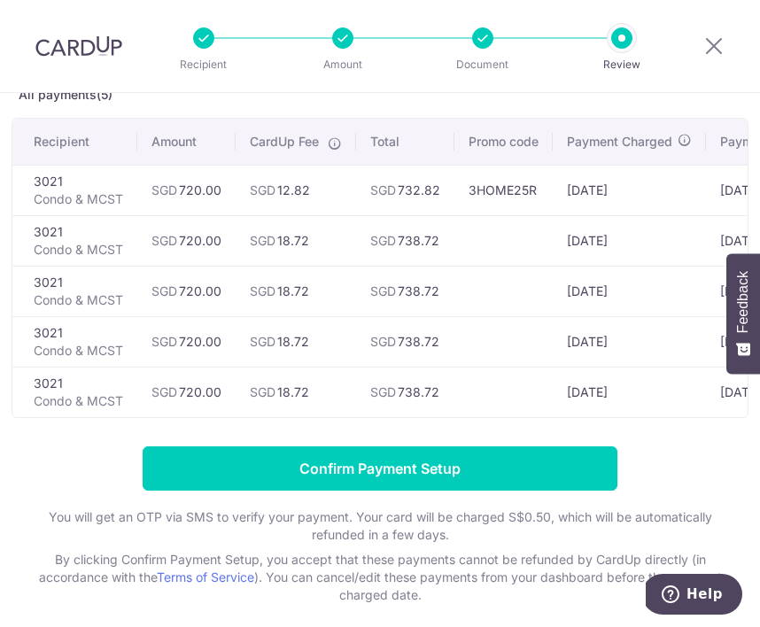
scroll to position [136, 0]
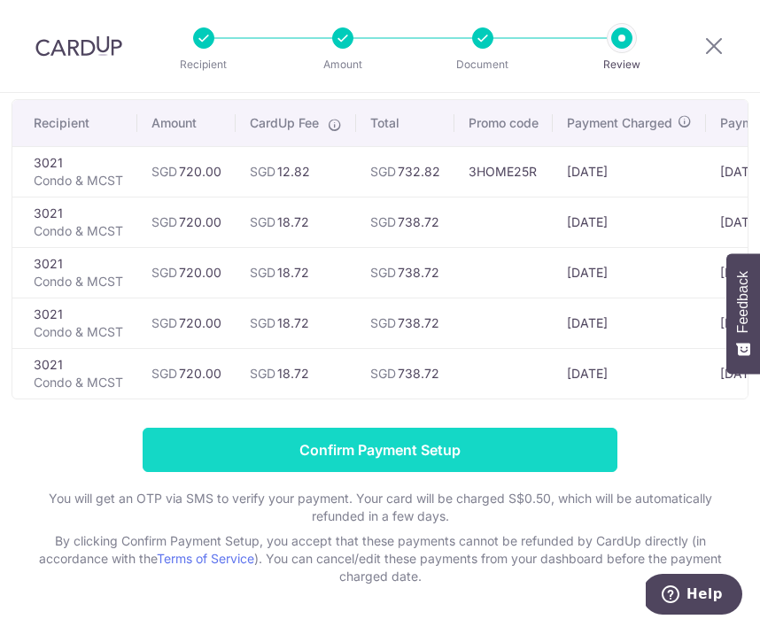
click at [429, 454] on input "Confirm Payment Setup" at bounding box center [380, 450] width 475 height 44
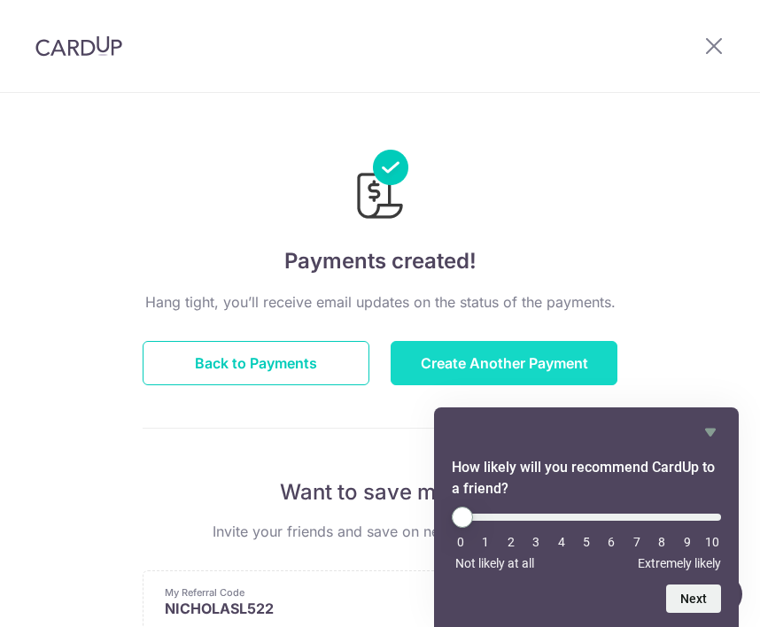
click at [535, 373] on button "Create Another Payment" at bounding box center [504, 363] width 227 height 44
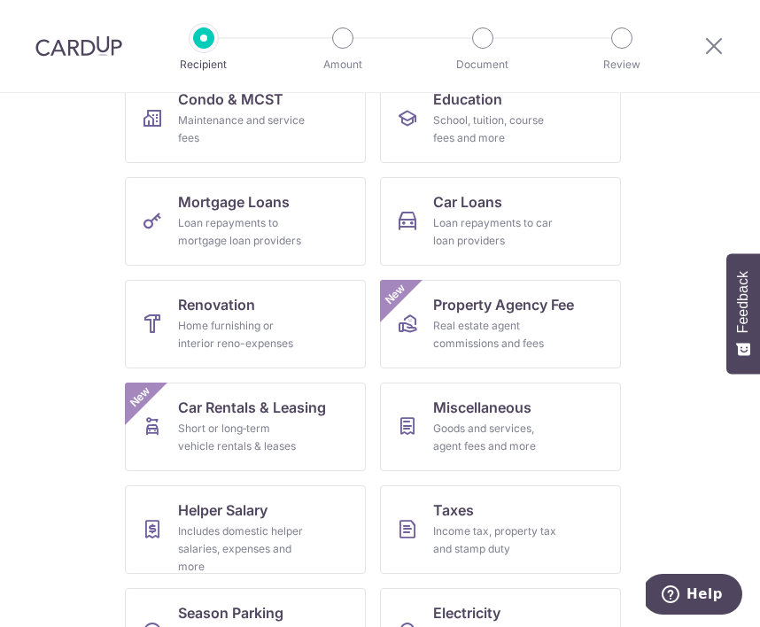
scroll to position [371, 0]
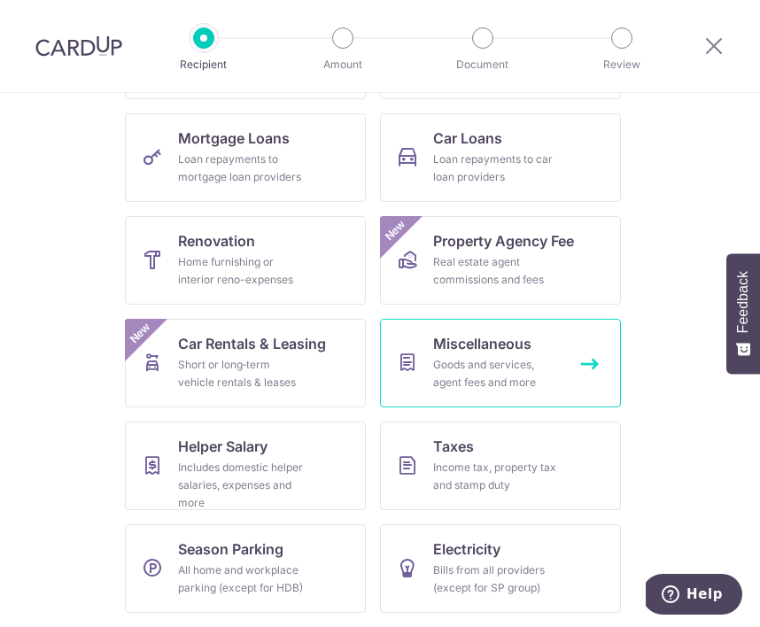
click at [425, 356] on link "Miscellaneous Goods and services, agent fees and more" at bounding box center [500, 363] width 241 height 89
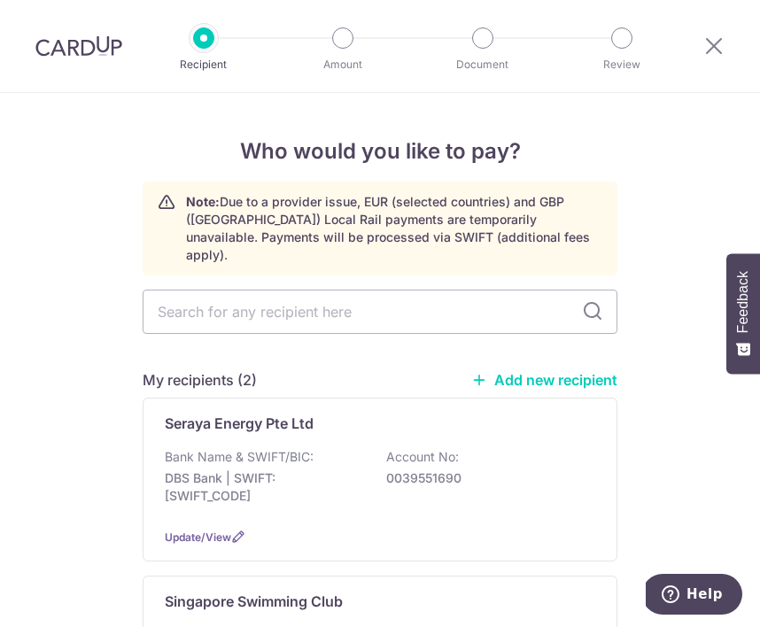
click at [485, 372] on icon at bounding box center [479, 380] width 16 height 16
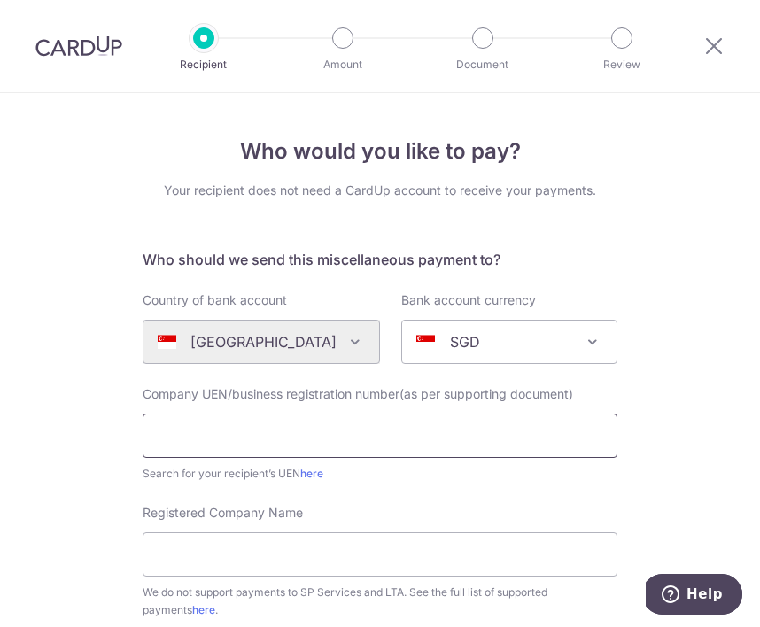
click at [376, 418] on input "text" at bounding box center [380, 436] width 475 height 44
click at [290, 427] on input "text" at bounding box center [380, 436] width 475 height 44
paste input "202215174D"
type input "202215174D"
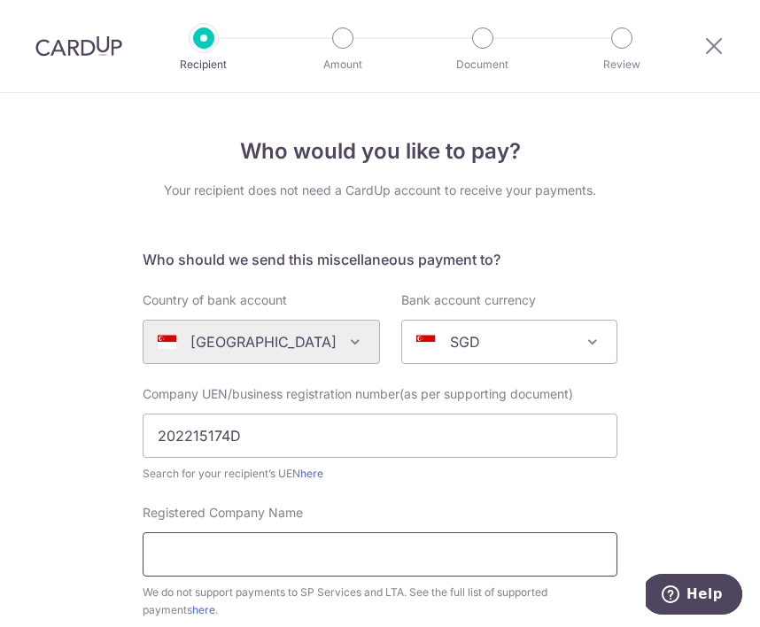
click at [197, 550] on input "Registered Company Name" at bounding box center [380, 554] width 475 height 44
paste input "TWD Design Pte. Ltd."
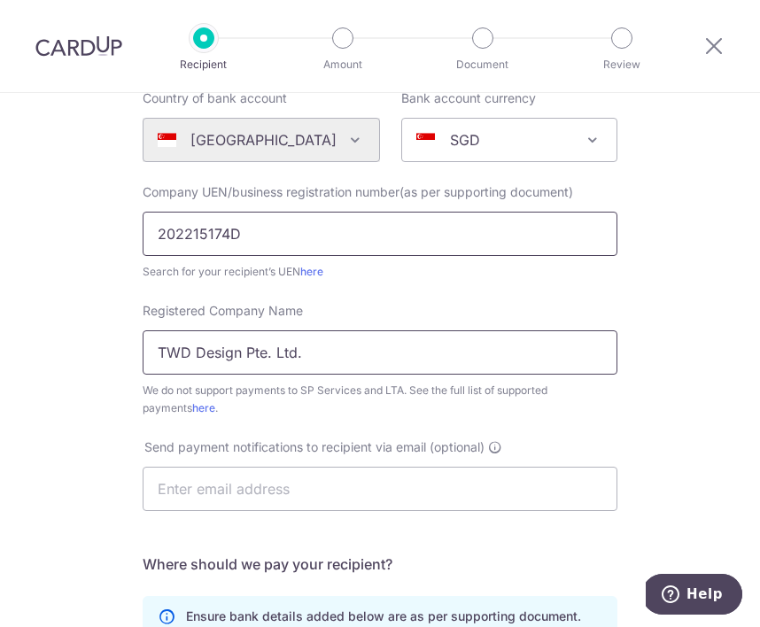
scroll to position [208, 0]
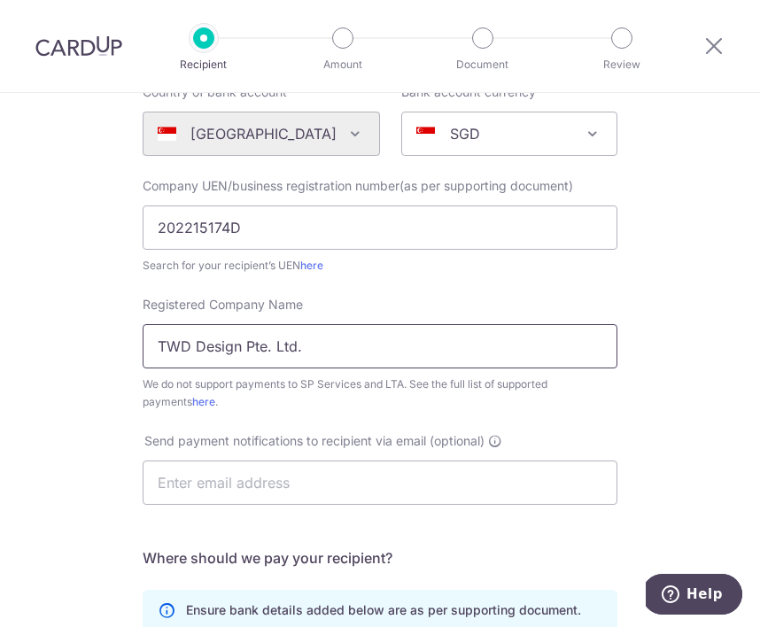
type input "TWD Design Pte. Ltd."
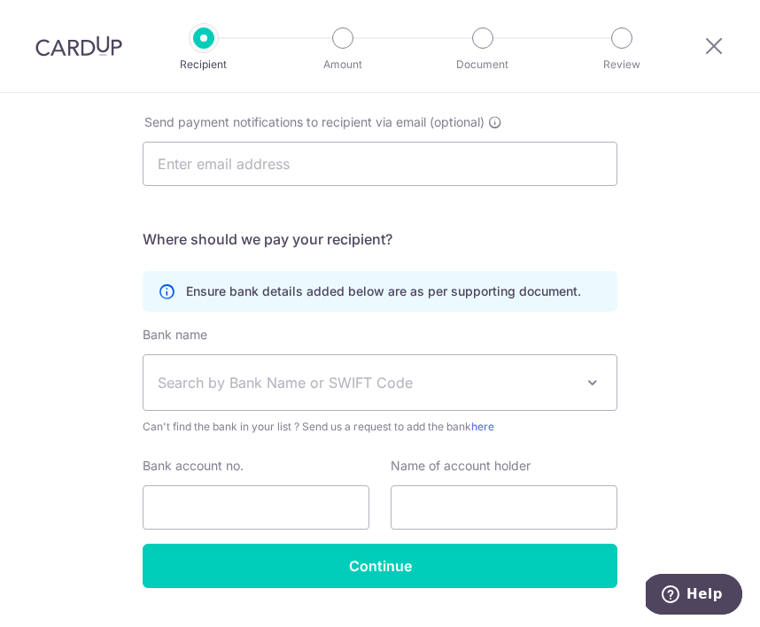
scroll to position [532, 0]
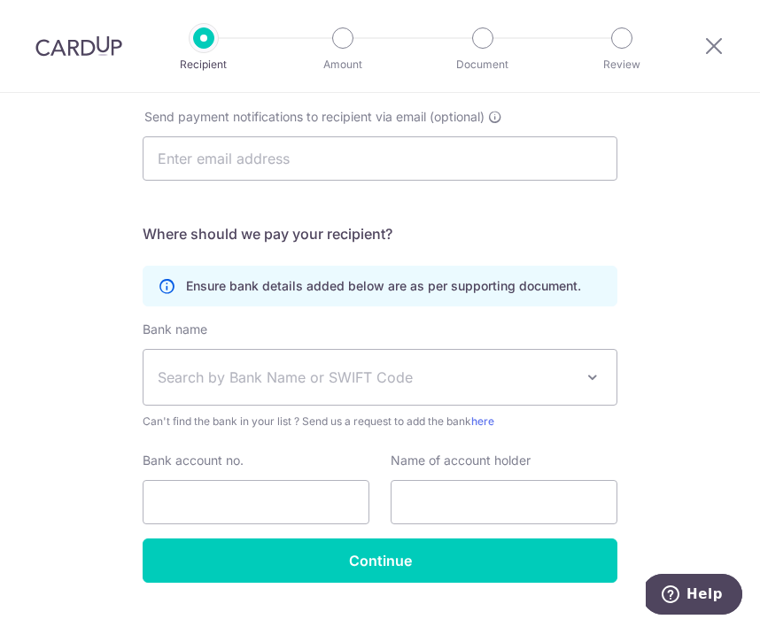
click at [322, 369] on span "Search by Bank Name or SWIFT Code" at bounding box center [366, 377] width 416 height 21
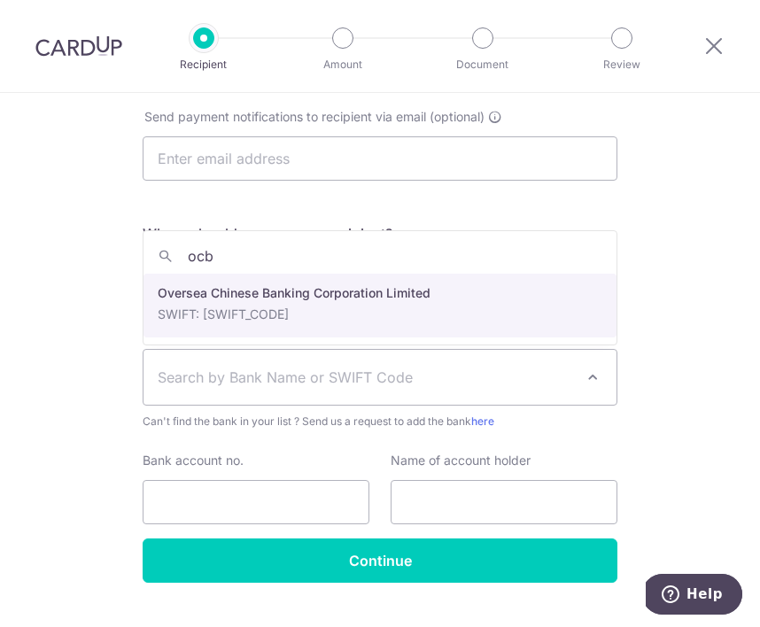
type input "ocbc"
select select "12"
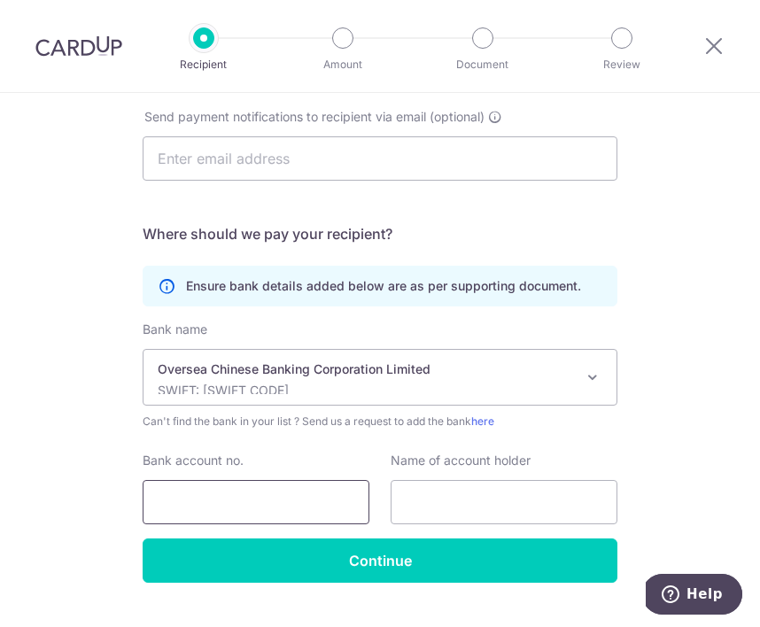
click at [251, 498] on input "Bank account no." at bounding box center [256, 502] width 227 height 44
paste input "601818115001"
type input "601818115001"
click at [484, 511] on input "text" at bounding box center [504, 502] width 227 height 44
paste input "TWD Design Pte. Ltd."
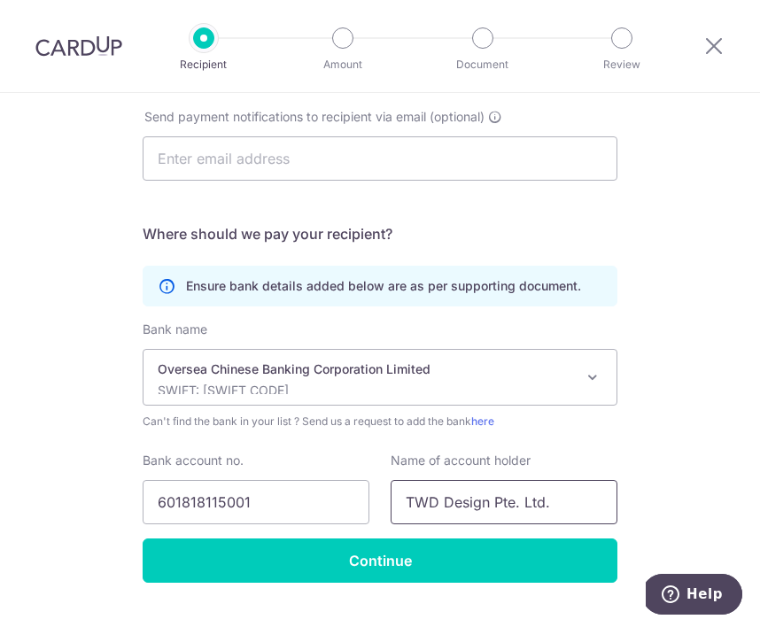
type input "TWD Design Pte. Ltd."
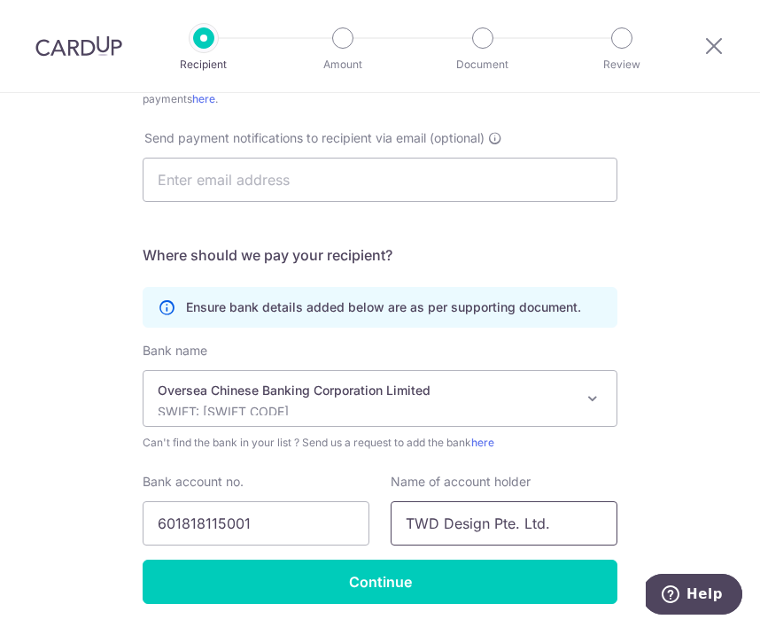
scroll to position [571, 0]
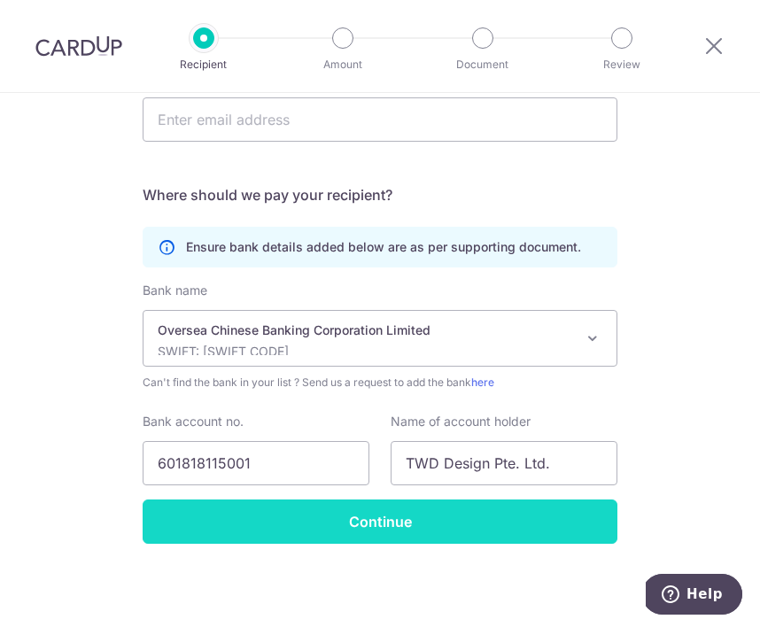
click at [416, 522] on input "Continue" at bounding box center [380, 522] width 475 height 44
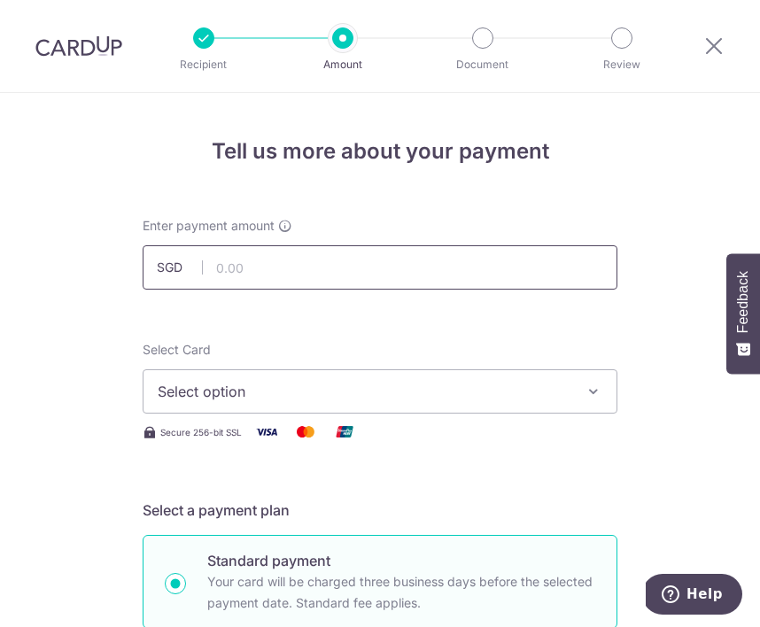
click at [251, 268] on input "text" at bounding box center [380, 267] width 475 height 44
type input "775.00"
click at [190, 384] on span "Select option" at bounding box center [364, 391] width 413 height 21
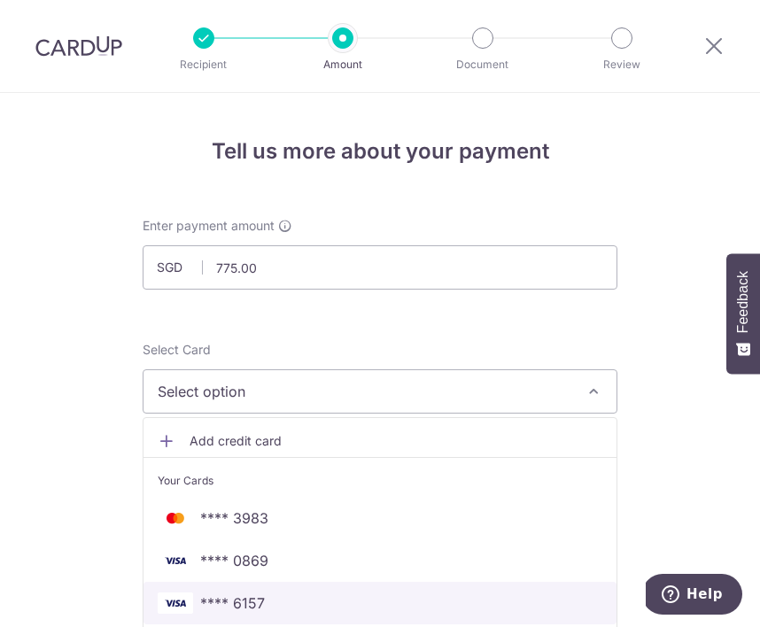
click at [223, 599] on span "**** 6157" at bounding box center [232, 603] width 65 height 21
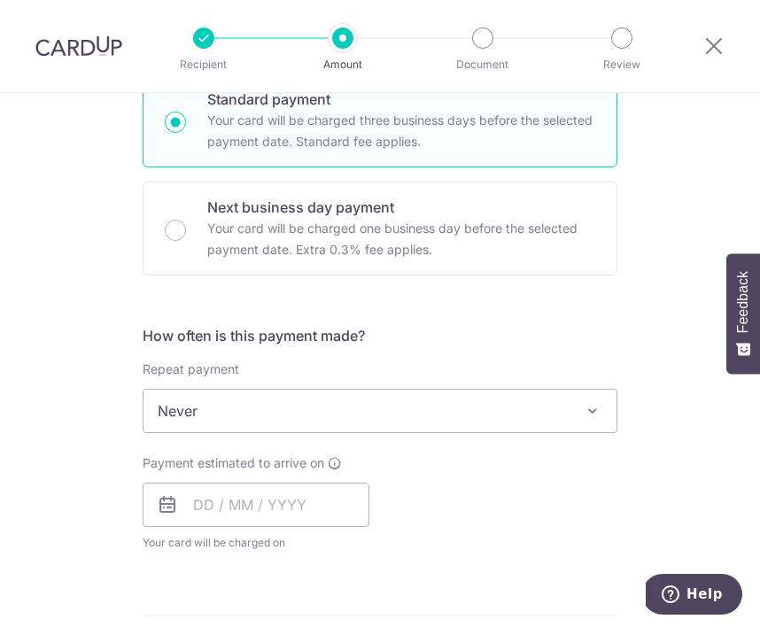
scroll to position [455, 0]
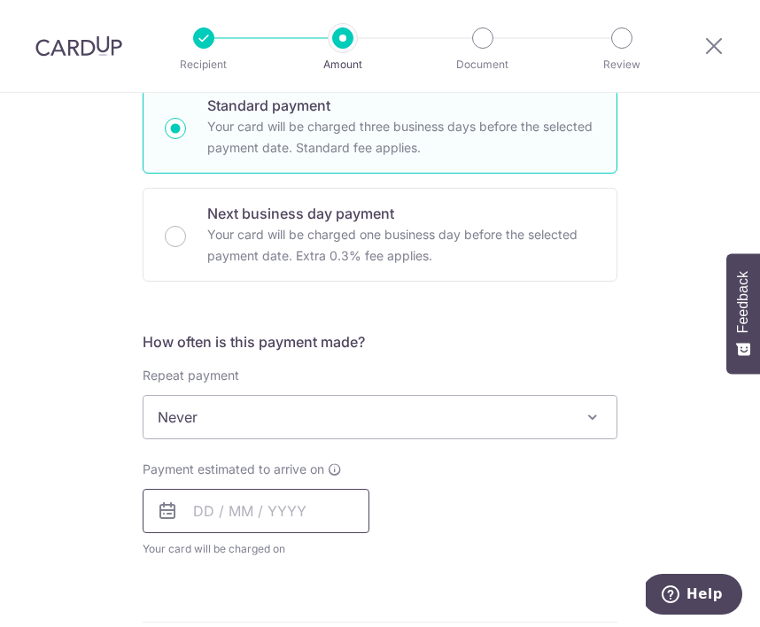
click at [290, 524] on input "text" at bounding box center [256, 511] width 227 height 44
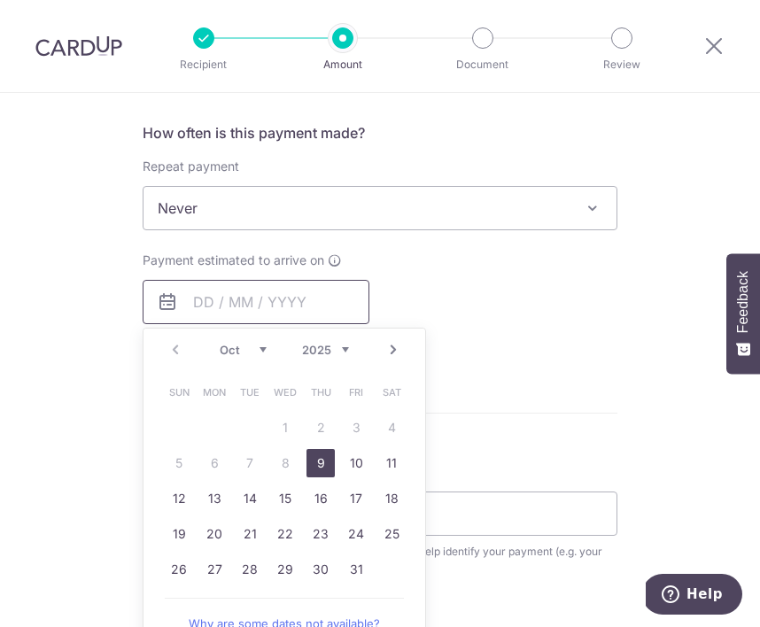
scroll to position [673, 0]
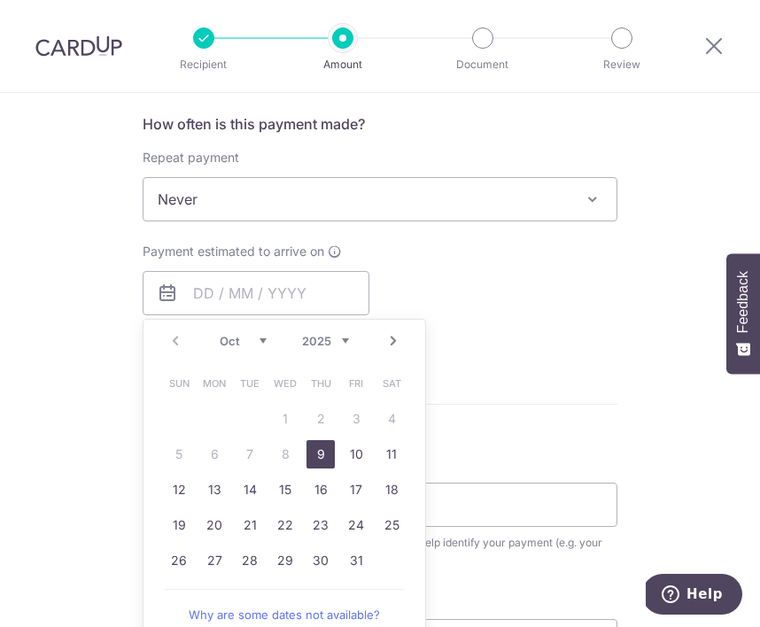
click at [316, 462] on link "9" at bounding box center [321, 454] width 28 height 28
type input "[DATE]"
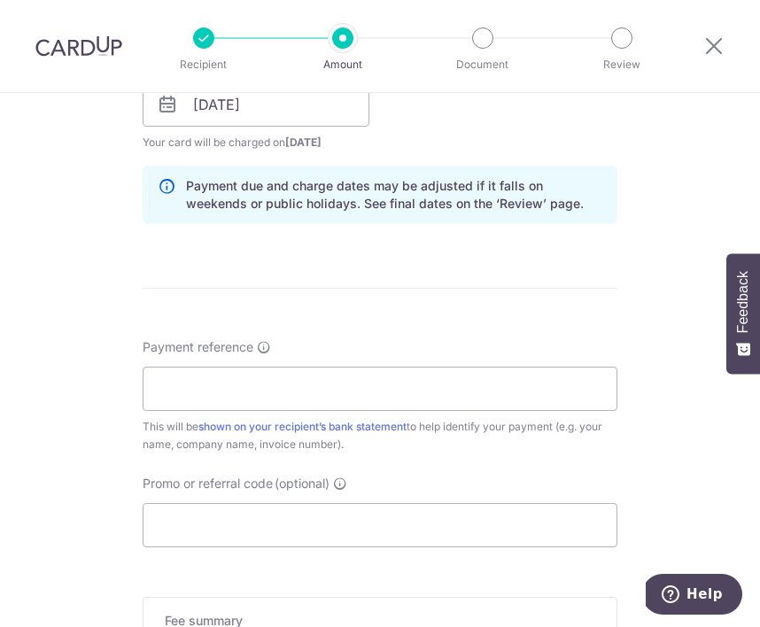
scroll to position [873, 0]
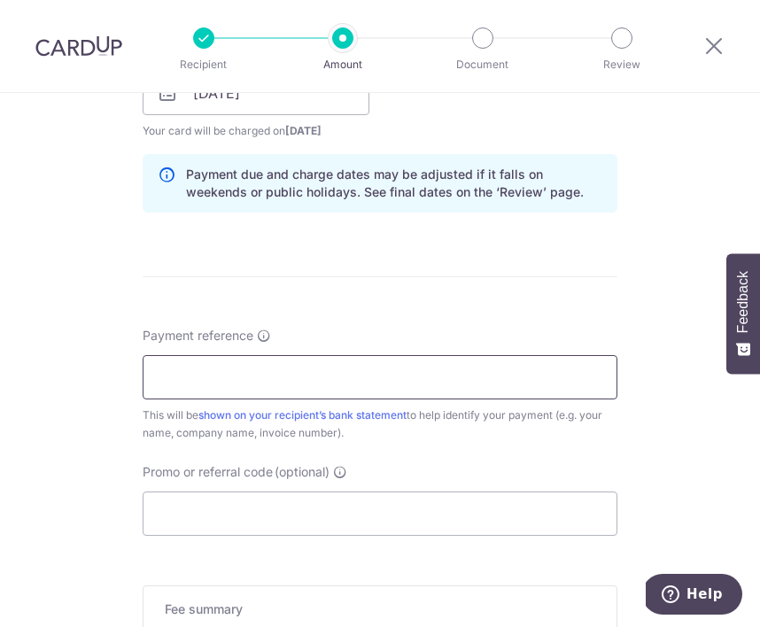
click at [415, 375] on input "Payment reference" at bounding box center [380, 377] width 475 height 44
paste input "INV-4570"
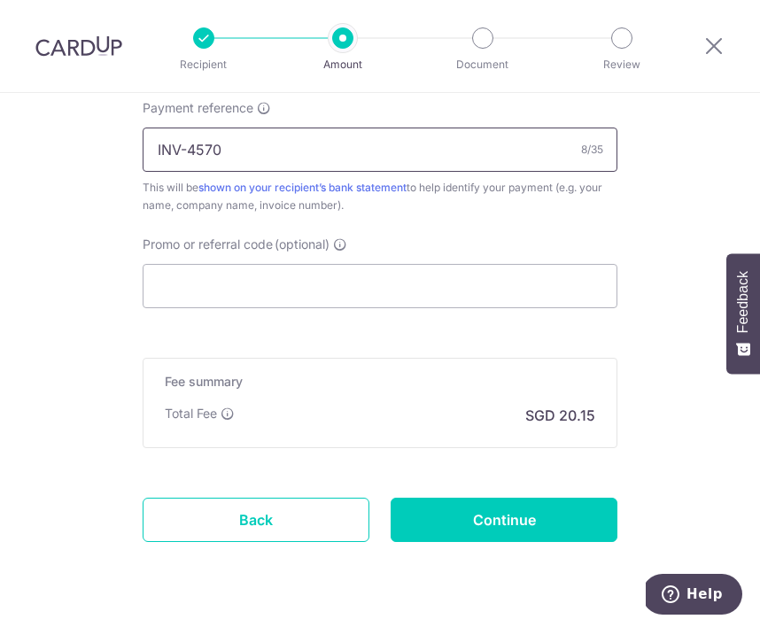
scroll to position [1105, 0]
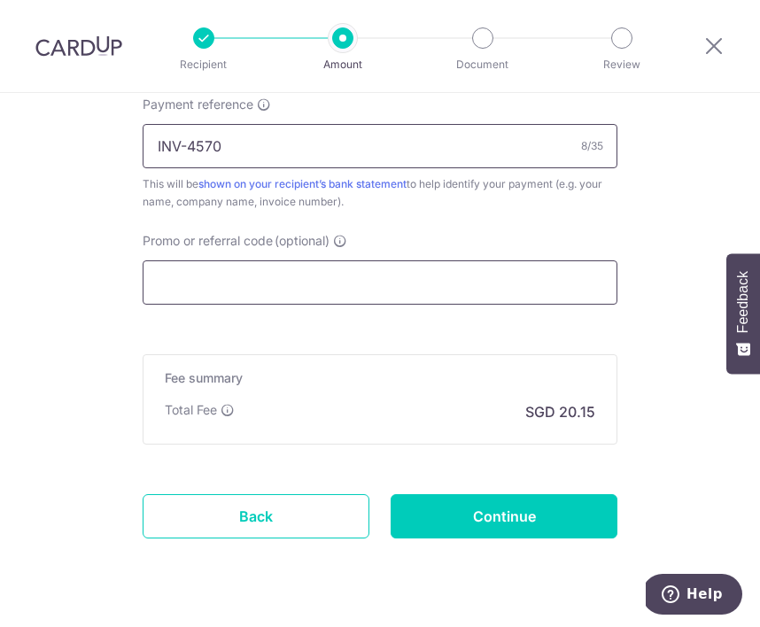
type input "INV-4570"
click at [391, 271] on input "Promo or referral code (optional)" at bounding box center [380, 282] width 475 height 44
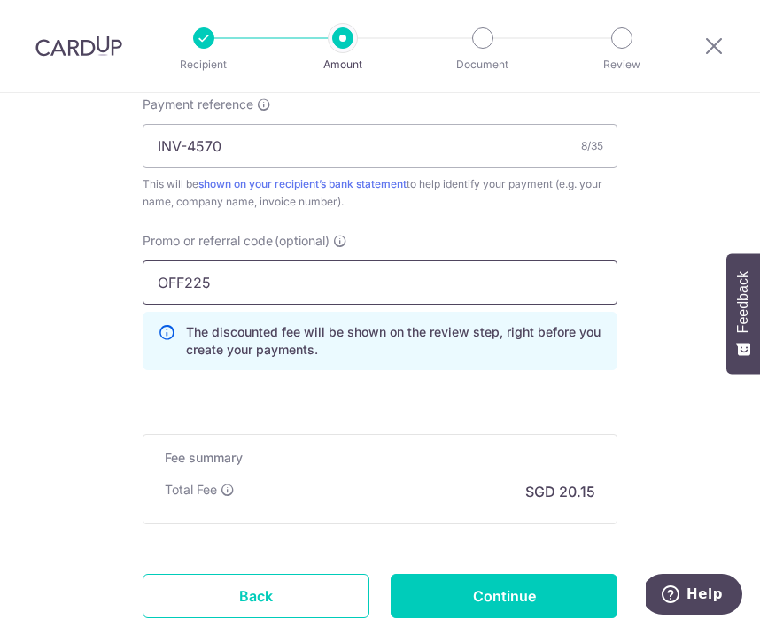
type input "OFF225"
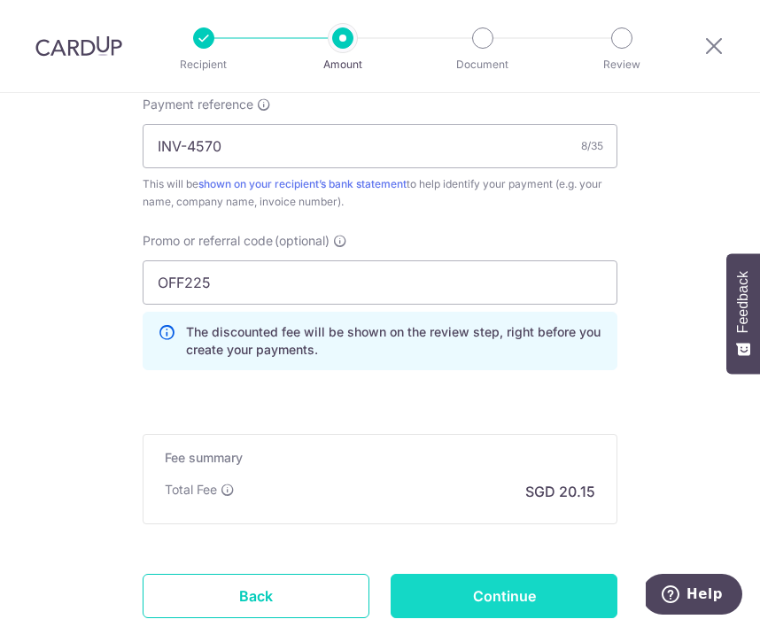
click at [497, 589] on input "Continue" at bounding box center [504, 596] width 227 height 44
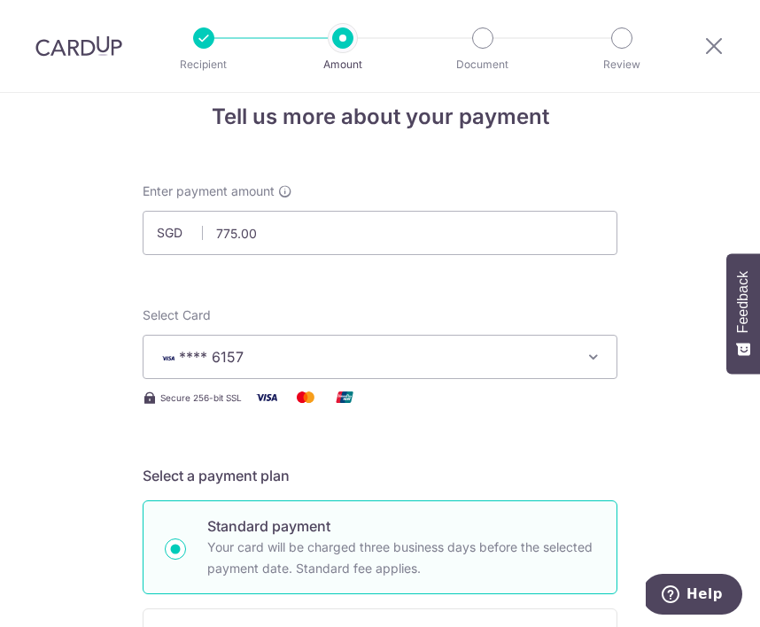
scroll to position [0, 0]
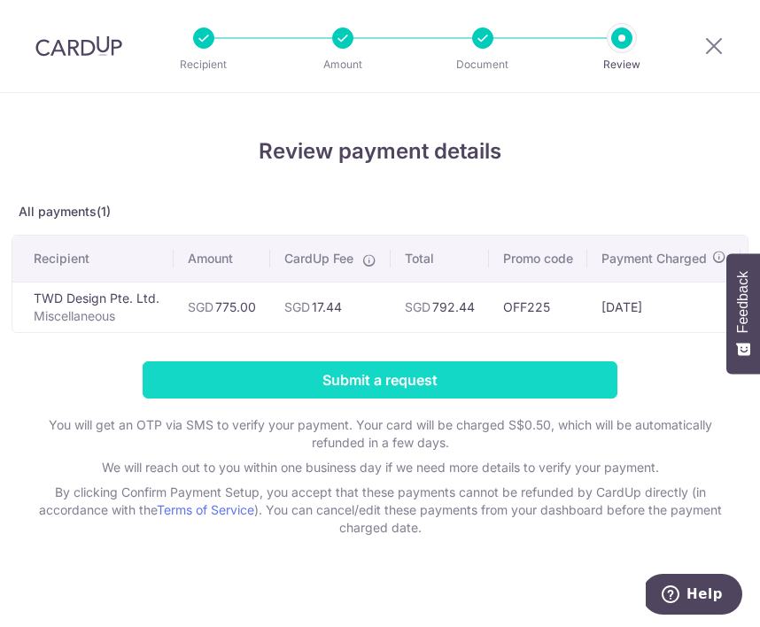
click at [512, 370] on input "Submit a request" at bounding box center [380, 379] width 475 height 37
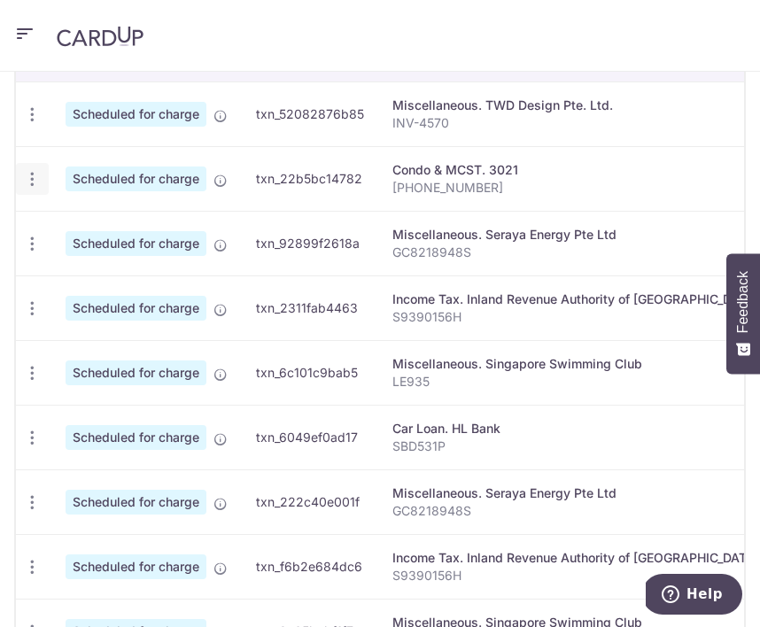
click at [35, 182] on icon "button" at bounding box center [32, 179] width 19 height 19
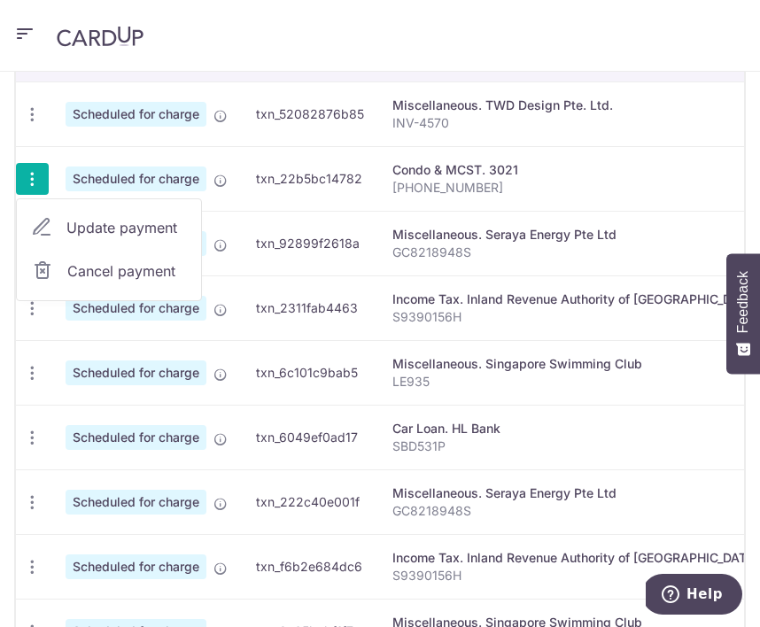
click at [66, 228] on span "Update payment" at bounding box center [126, 227] width 120 height 21
radio input "true"
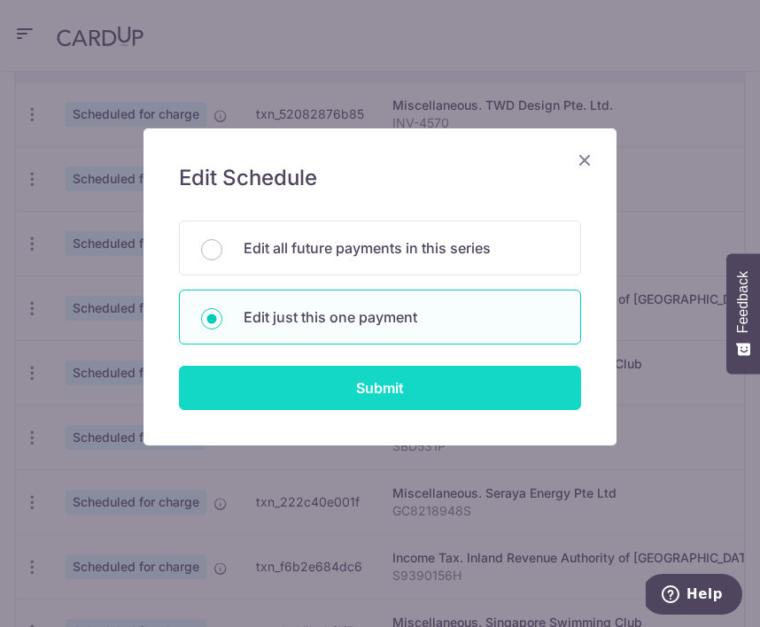
click at [336, 392] on input "Submit" at bounding box center [380, 388] width 402 height 44
radio input "true"
type input "720.00"
type input "[DATE]"
type input "118-03-03"
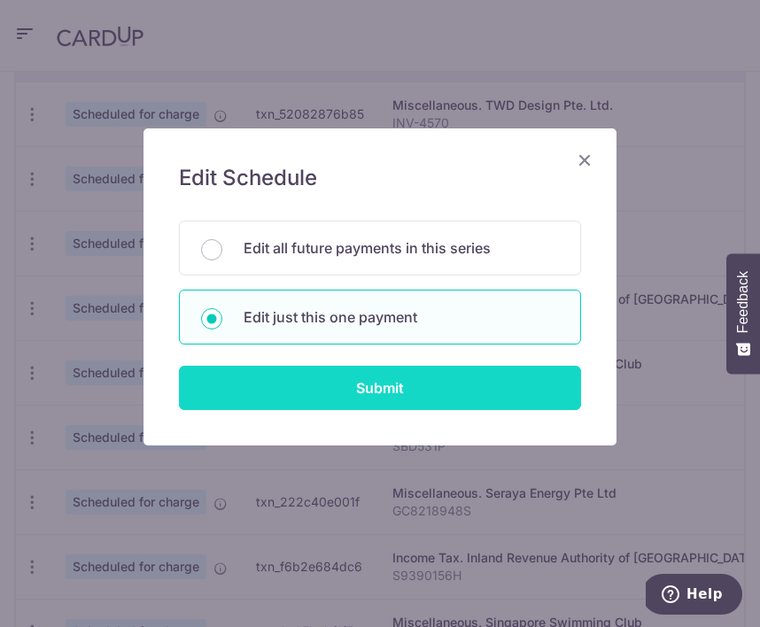
type input "3HOME25R"
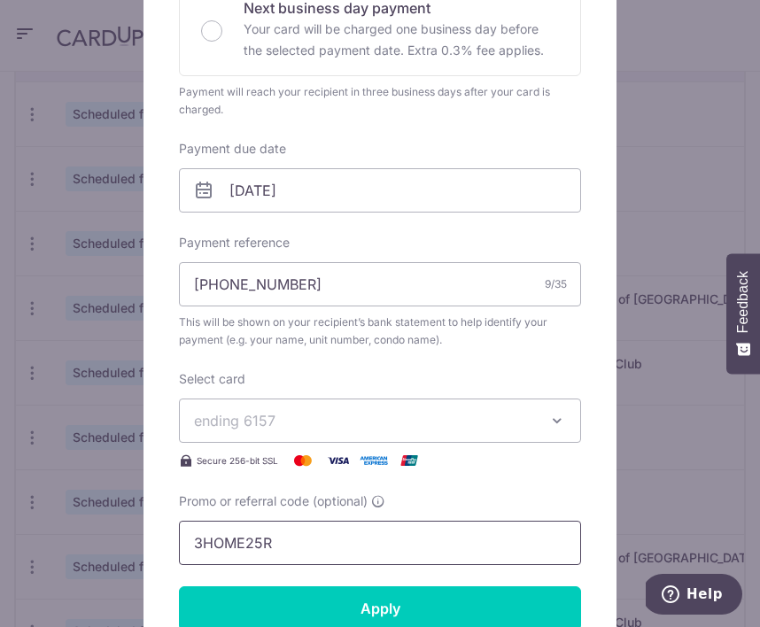
scroll to position [426, 0]
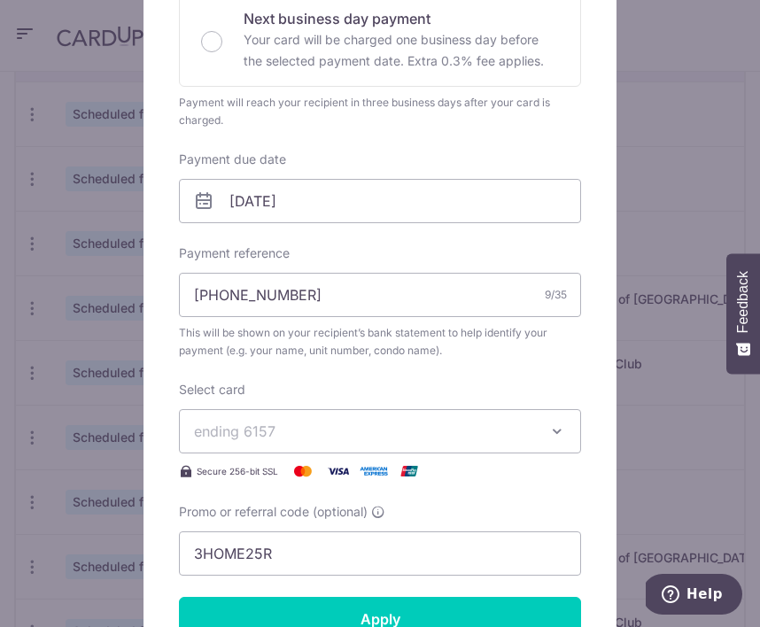
click at [44, 175] on div "Edit payment By clicking apply, you will make changes to all payments to 3021 s…" at bounding box center [380, 313] width 760 height 627
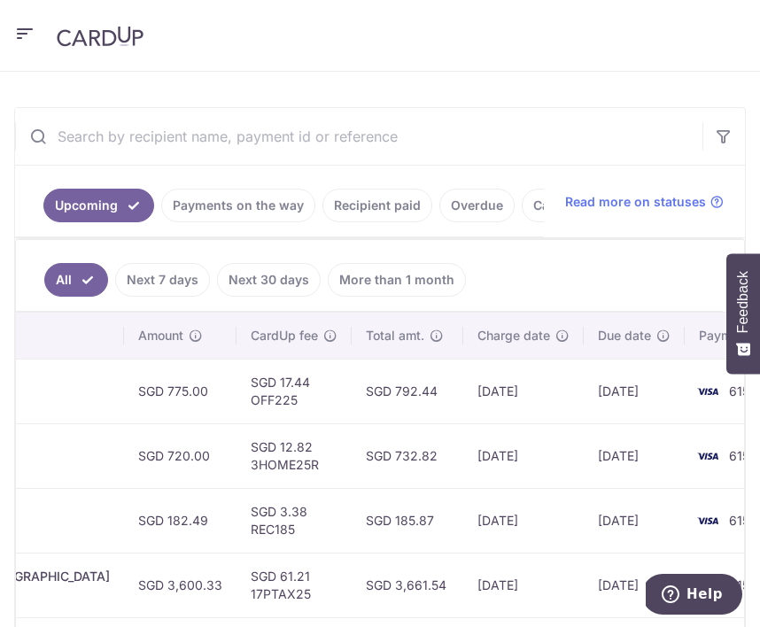
scroll to position [520, 0]
